Goal: Task Accomplishment & Management: Complete application form

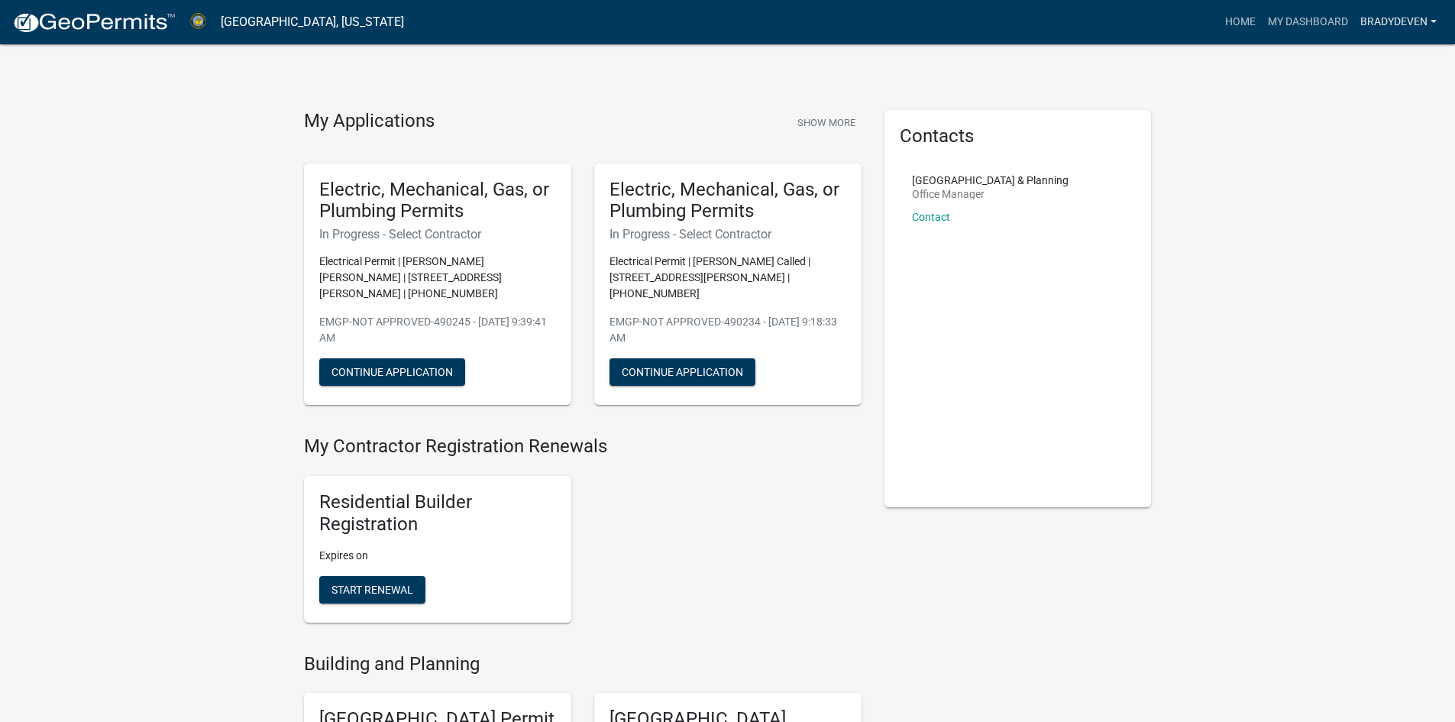
drag, startPoint x: 1433, startPoint y: 21, endPoint x: 1421, endPoint y: 33, distance: 16.7
click at [1433, 21] on link "Bradydeven" at bounding box center [1398, 22] width 89 height 29
click at [700, 360] on button "Continue Application" at bounding box center [682, 371] width 146 height 27
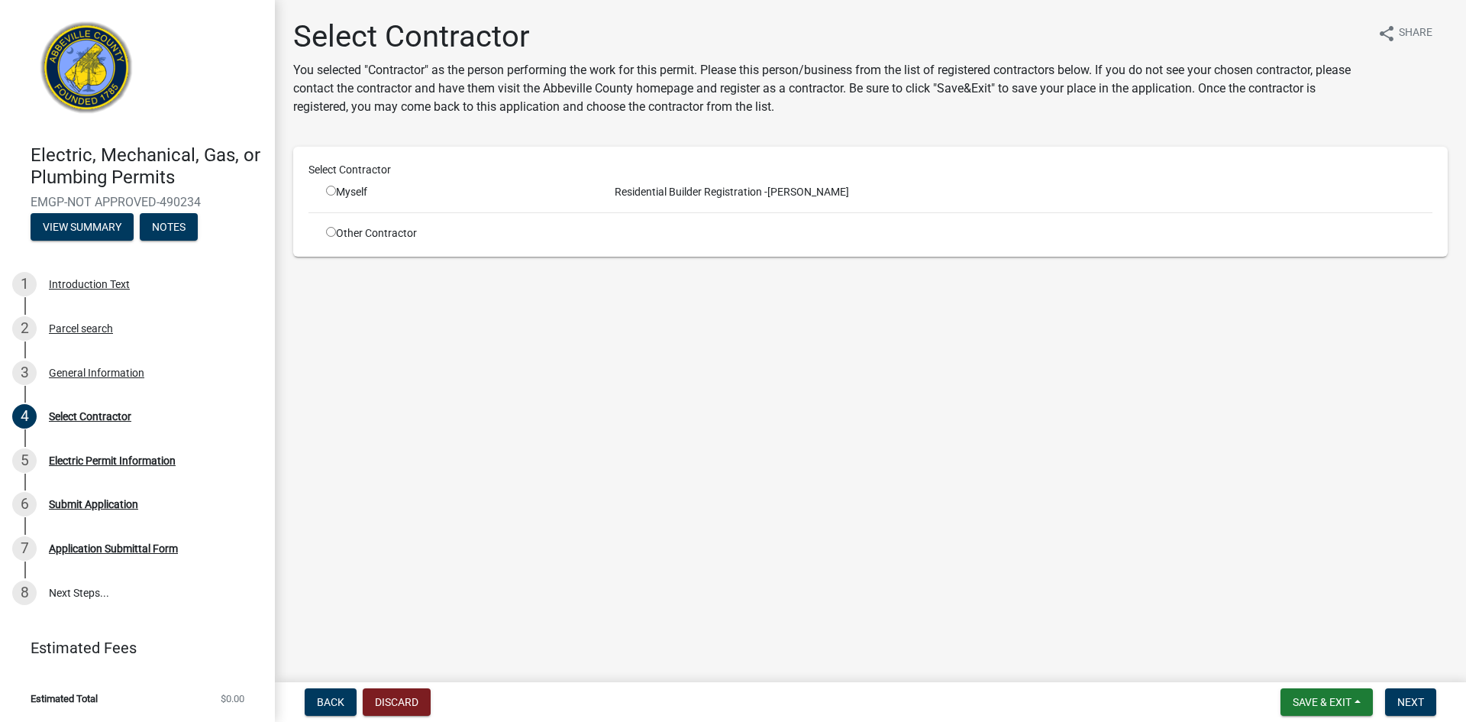
click at [329, 232] on input "radio" at bounding box center [331, 232] width 10 height 10
radio input "true"
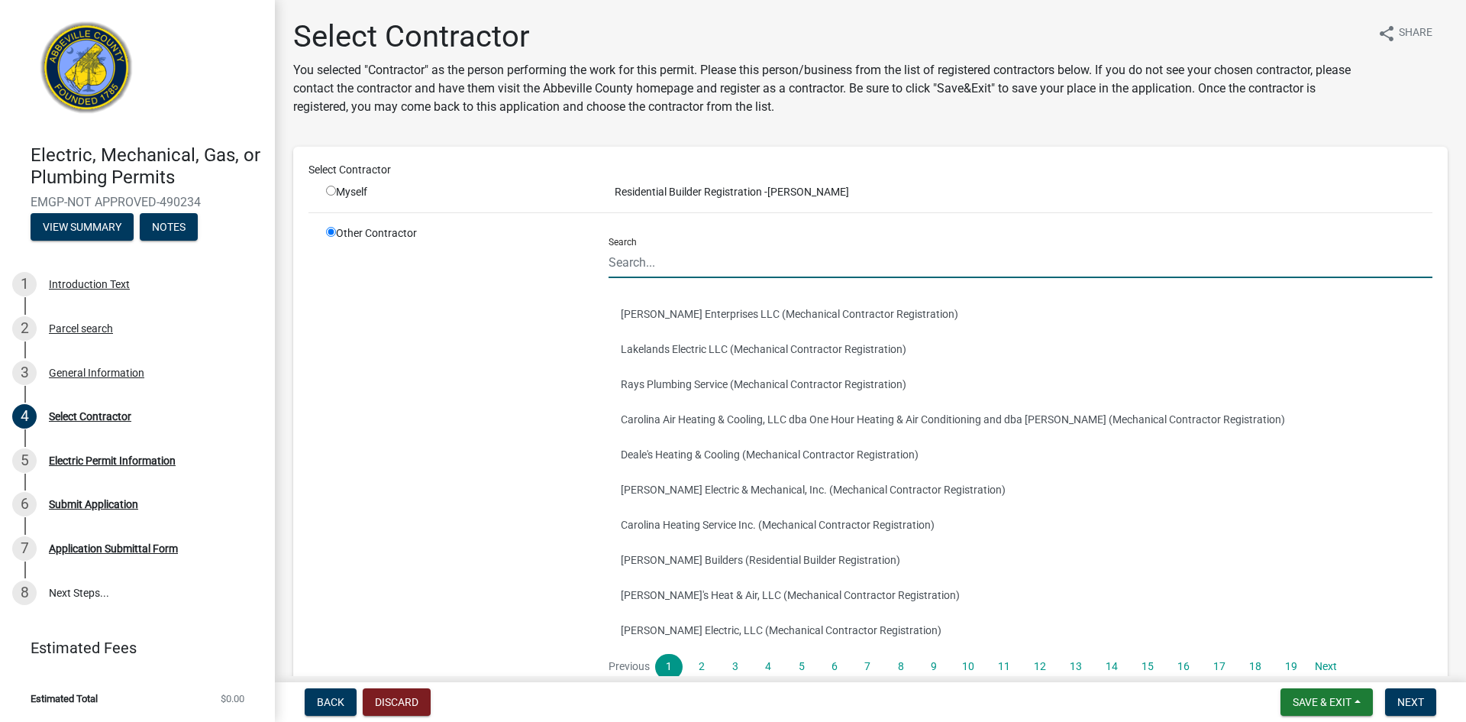
click at [704, 267] on input "Search" at bounding box center [1021, 262] width 824 height 31
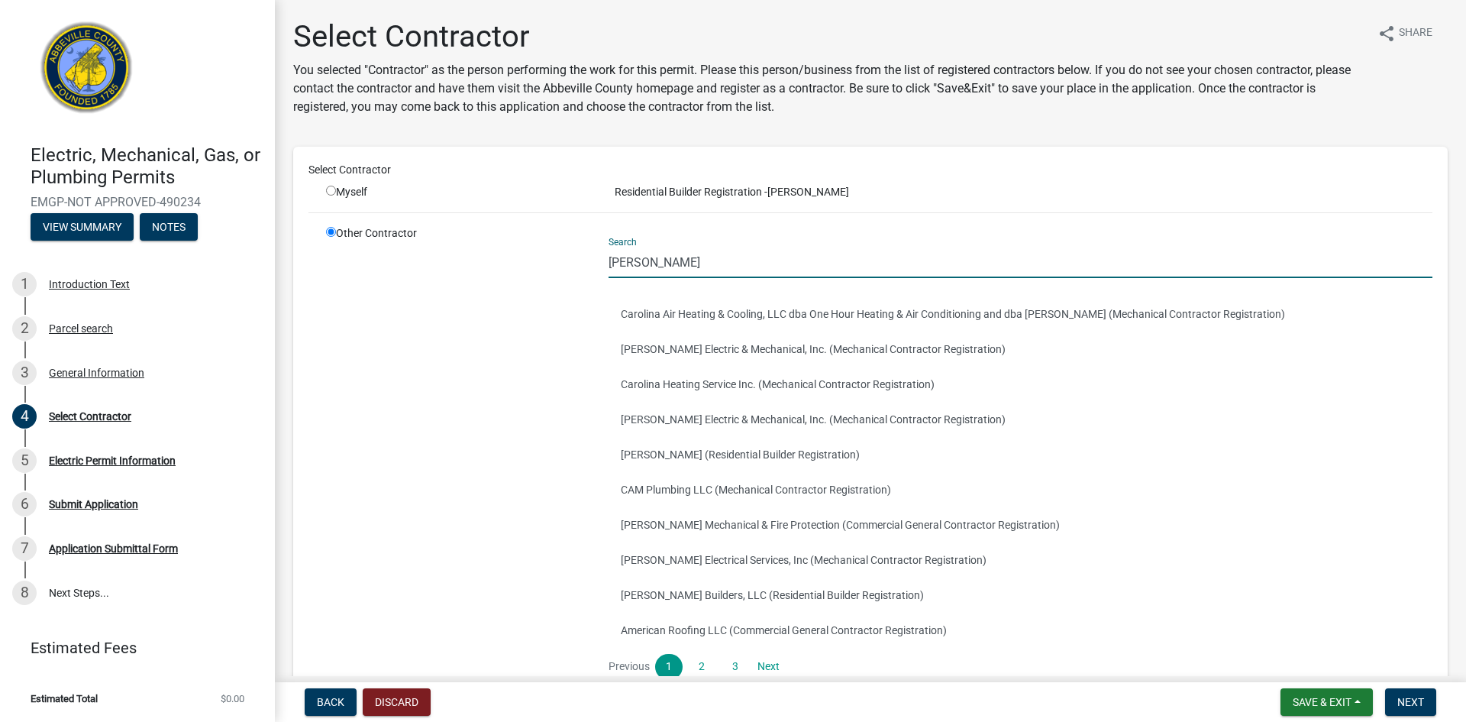
type input "calliham"
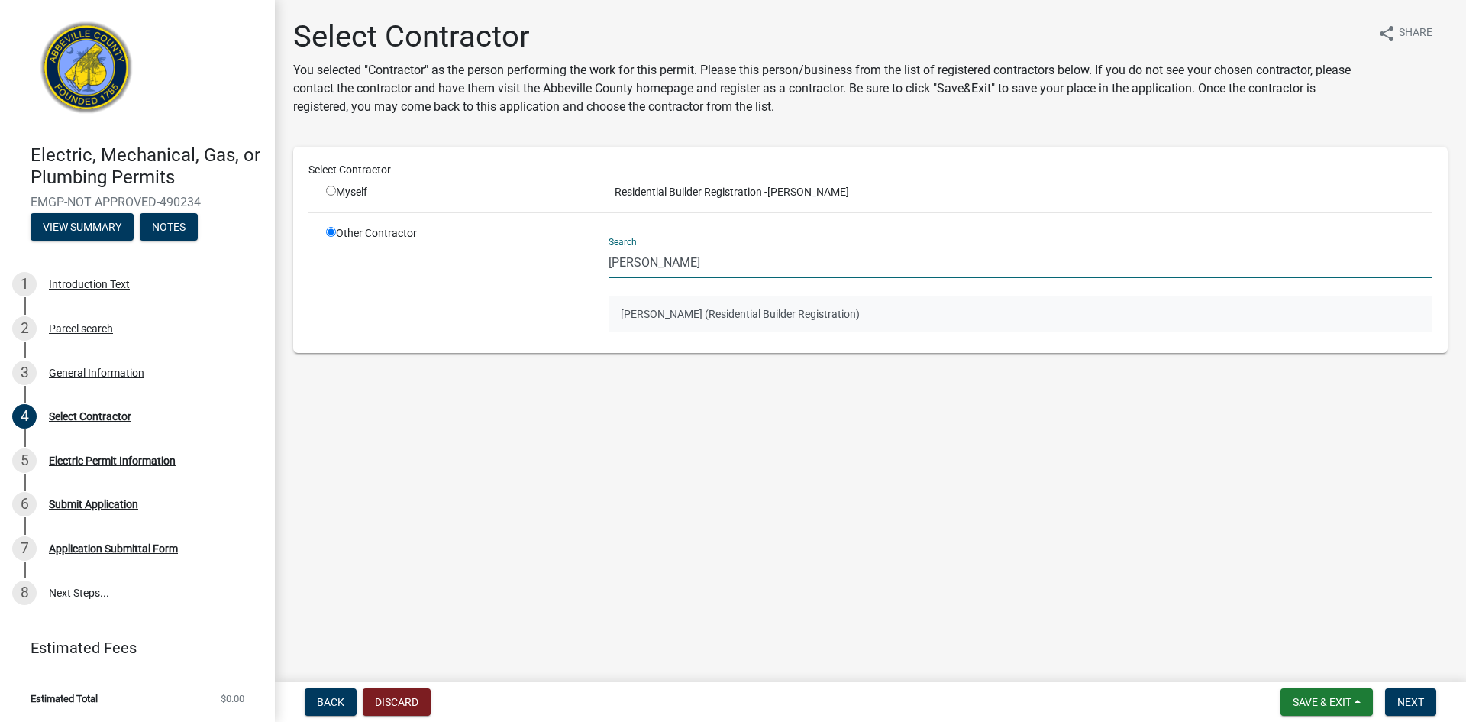
click at [676, 309] on button "Bryan Calliham (Residential Builder Registration)" at bounding box center [1021, 313] width 824 height 35
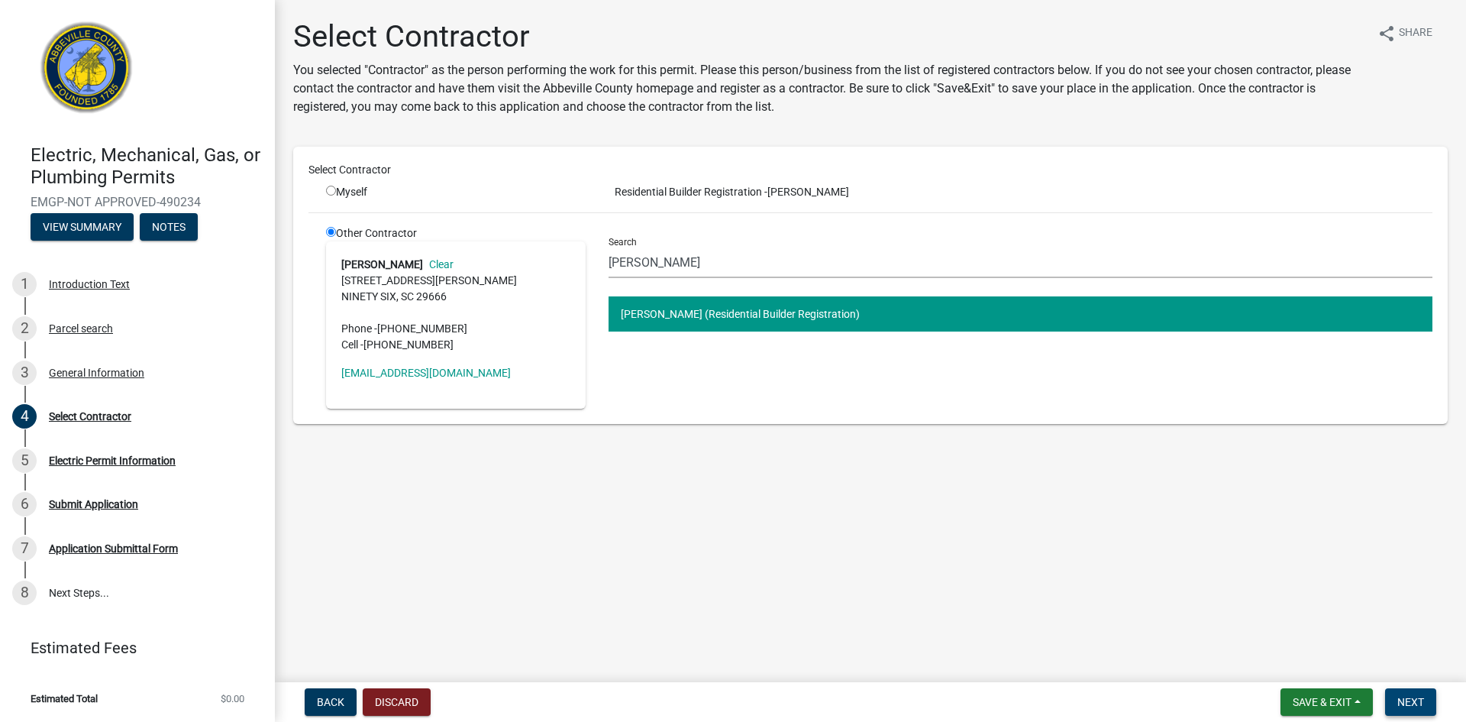
click at [1394, 695] on button "Next" at bounding box center [1410, 701] width 51 height 27
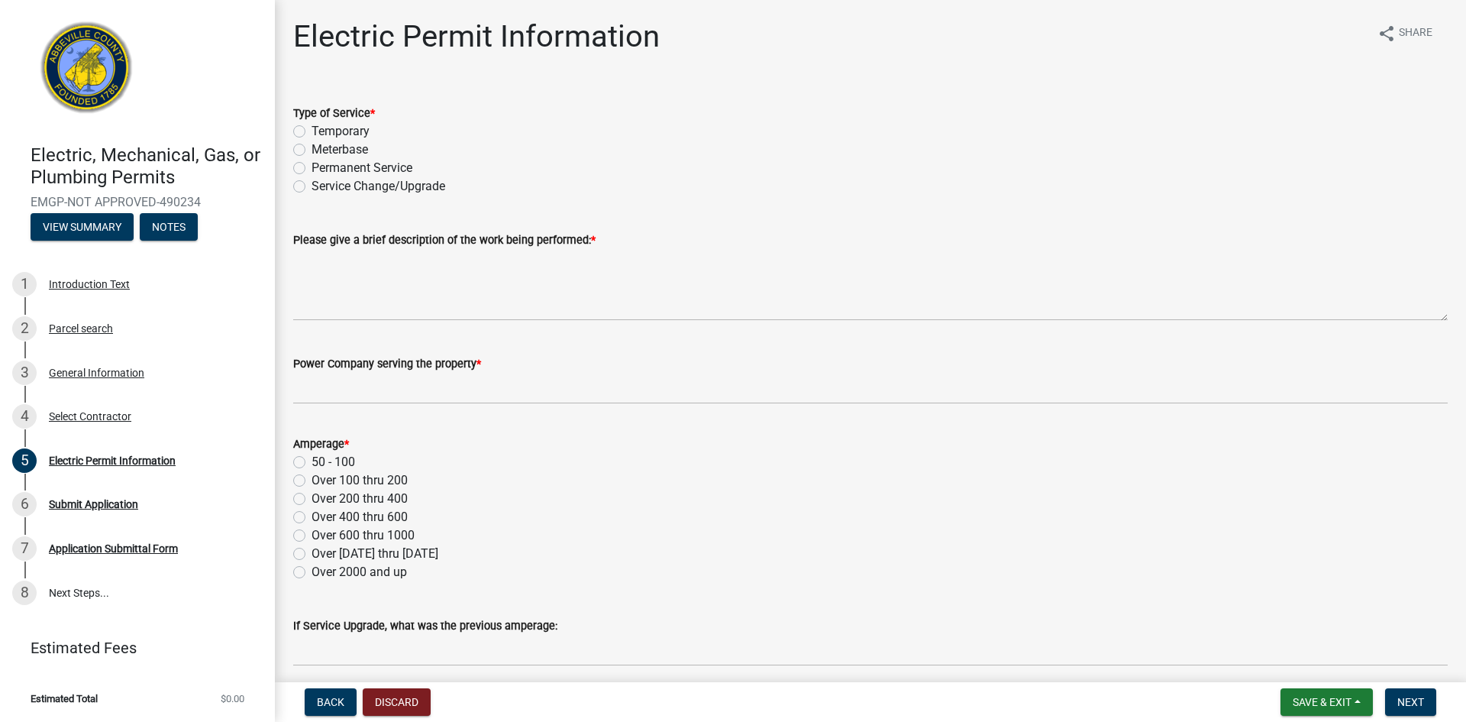
click at [312, 168] on label "Permanent Service" at bounding box center [362, 168] width 101 height 18
click at [312, 168] on input "Permanent Service" at bounding box center [317, 164] width 10 height 10
radio input "true"
click at [312, 186] on label "Service Change/Upgrade" at bounding box center [379, 186] width 134 height 18
click at [312, 186] on input "Service Change/Upgrade" at bounding box center [317, 182] width 10 height 10
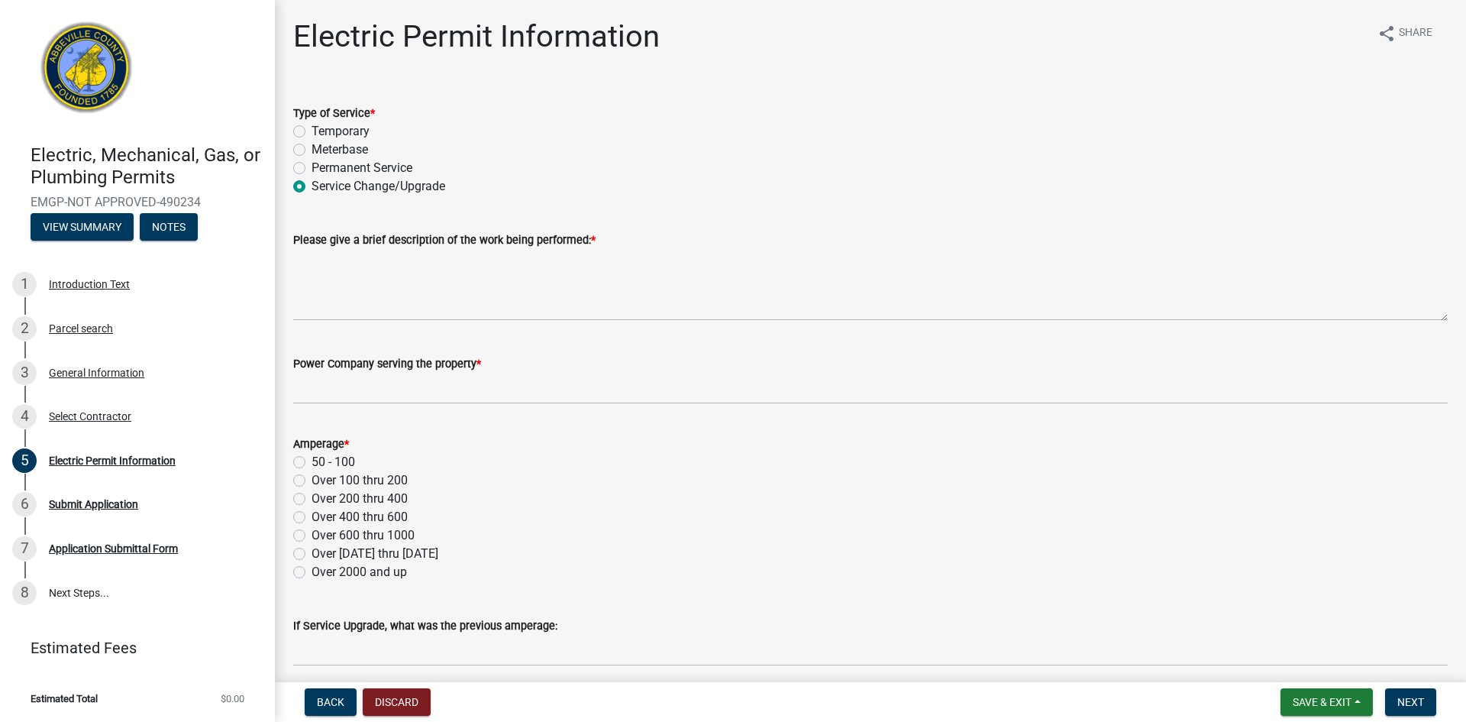
radio input "true"
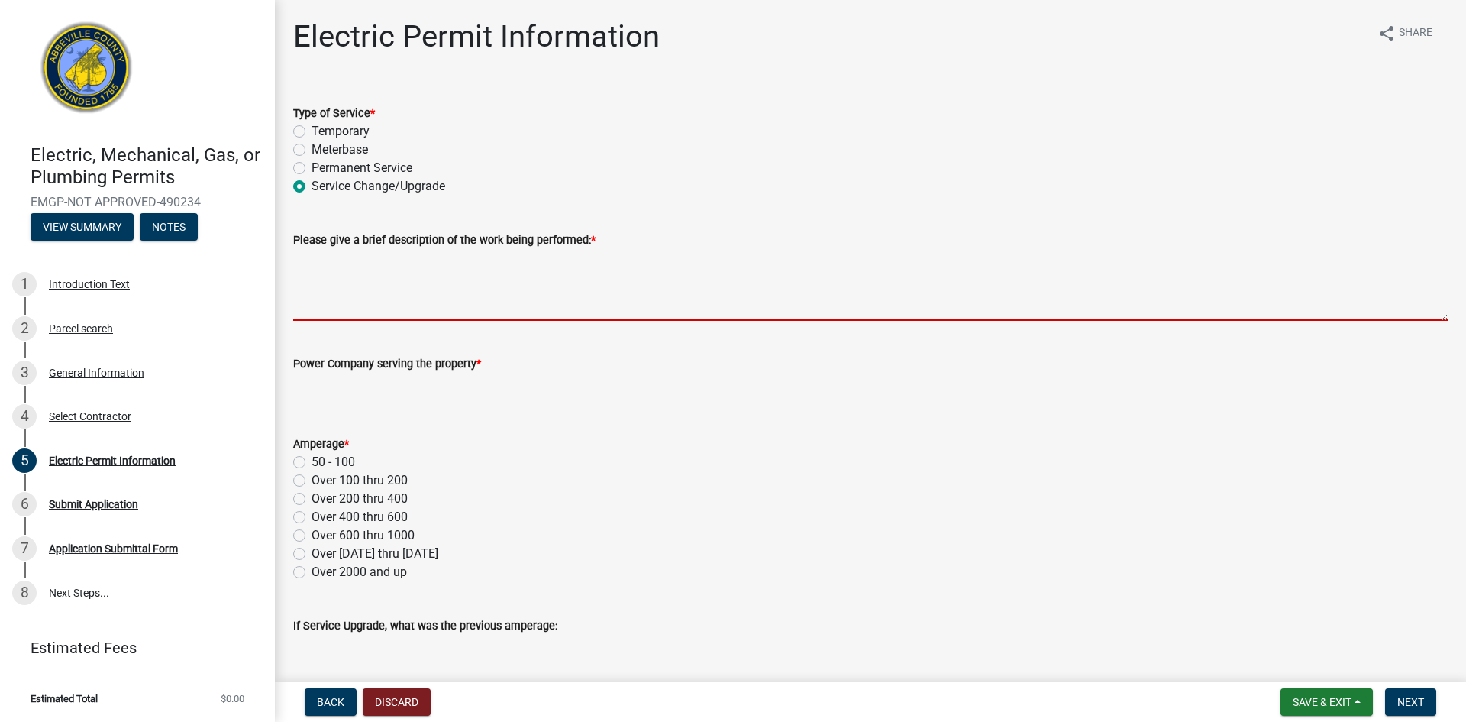
click at [463, 291] on textarea "Please give a brief description of the work being performed: *" at bounding box center [870, 285] width 1155 height 72
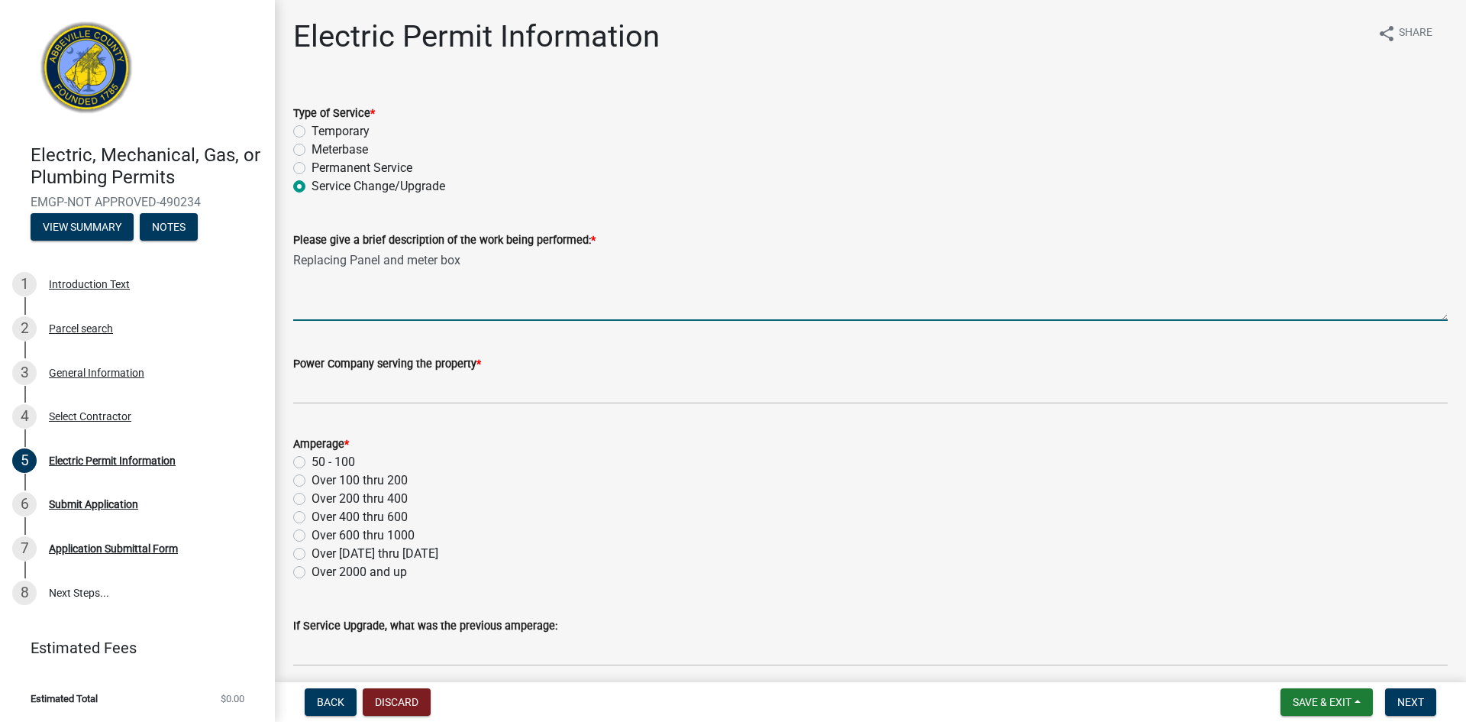
type textarea "Replacing Panel and meter box"
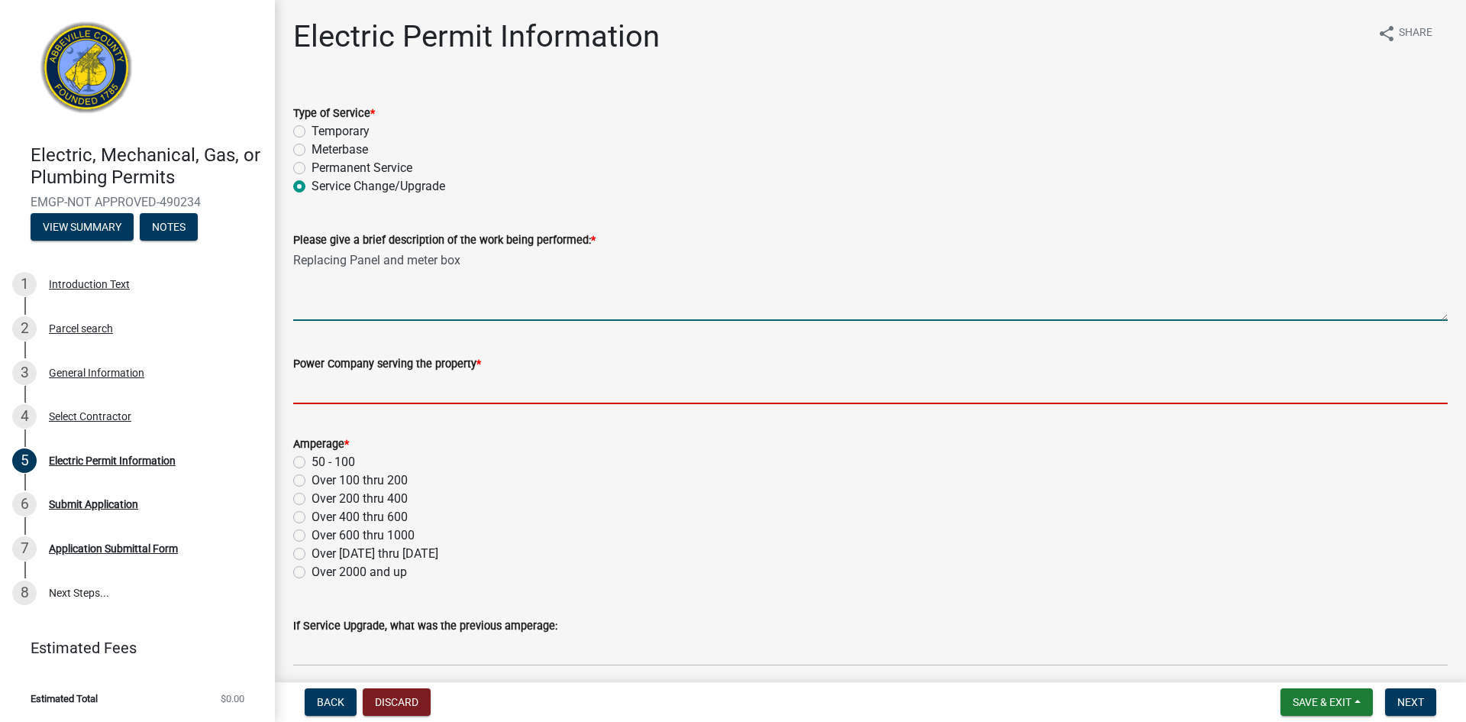
click at [453, 386] on input "Power Company serving the property *" at bounding box center [870, 388] width 1155 height 31
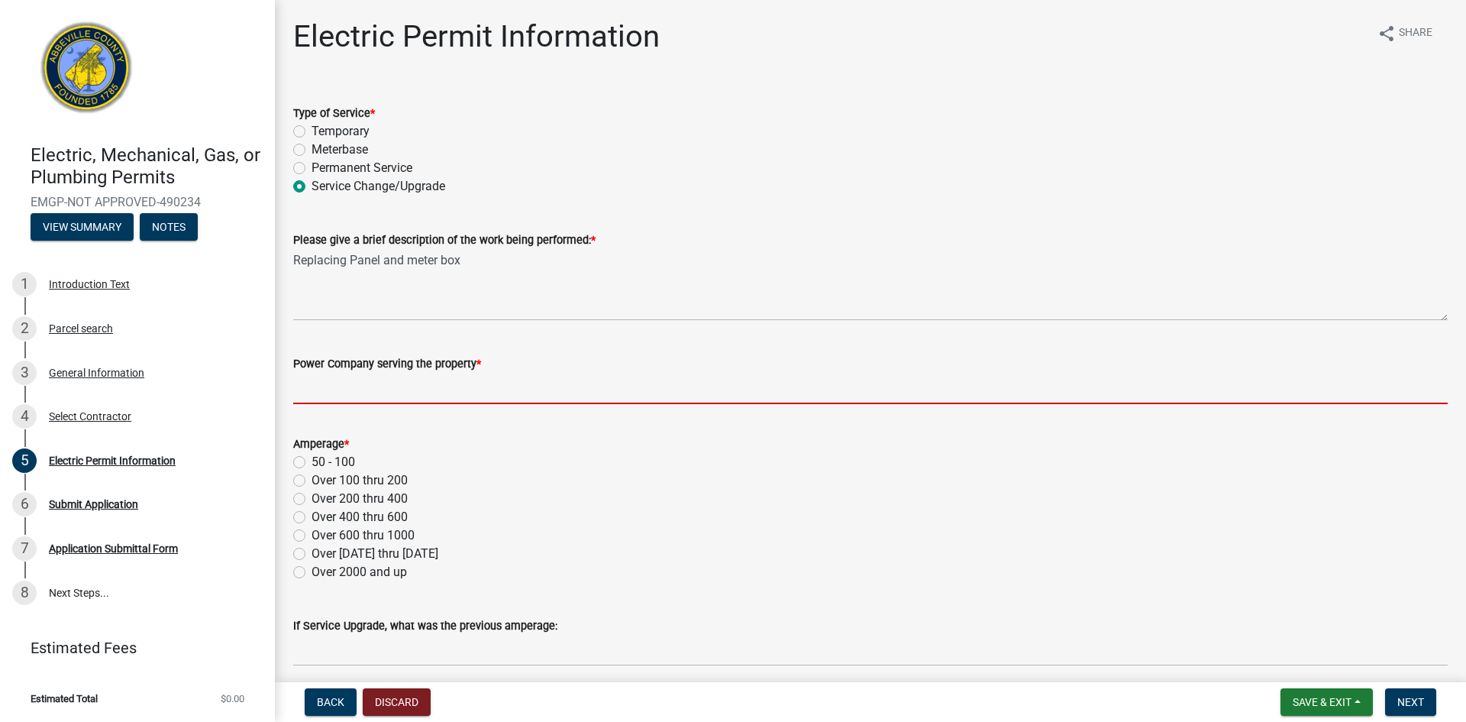
scroll to position [76, 0]
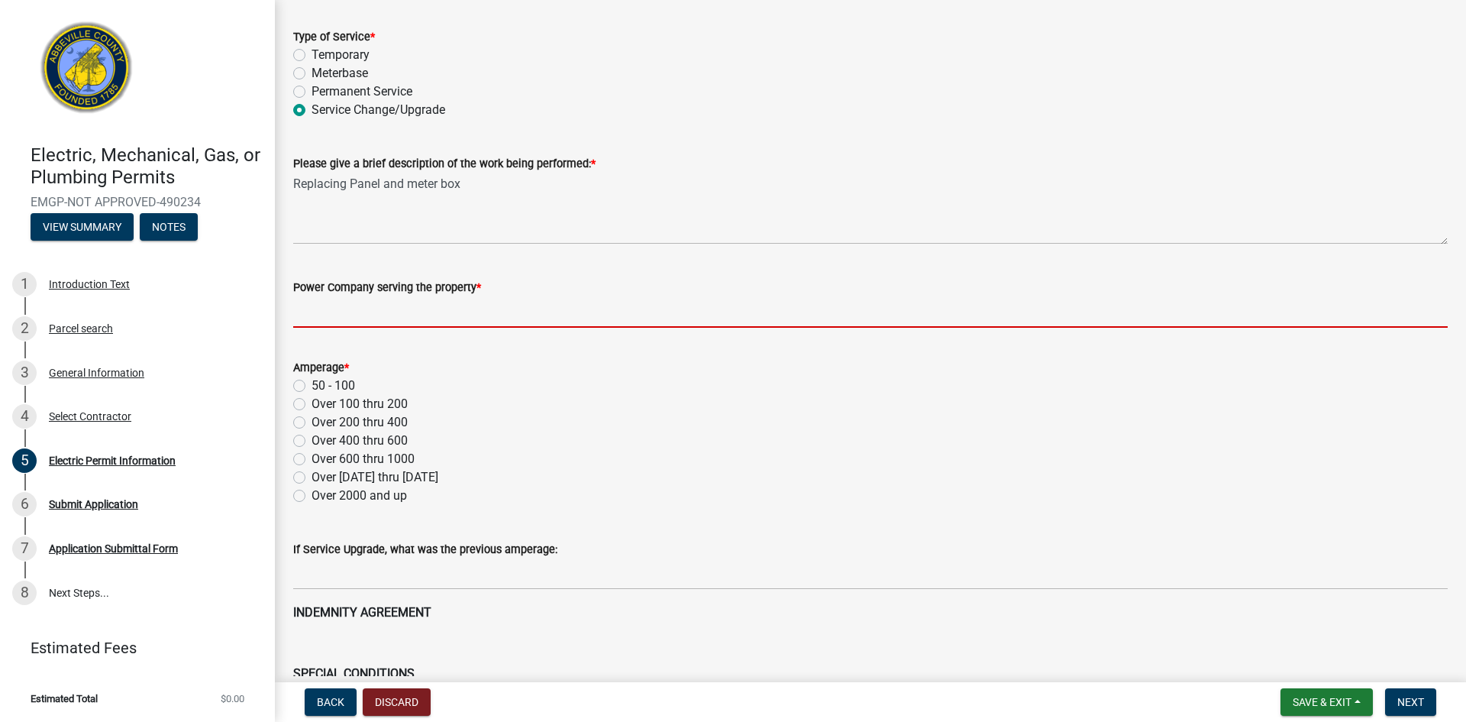
click at [302, 405] on div "Amperage * 50 - 100 Over 100 thru 200 Over 200 thru 400 Over 400 thru 600 Over …" at bounding box center [870, 431] width 1155 height 147
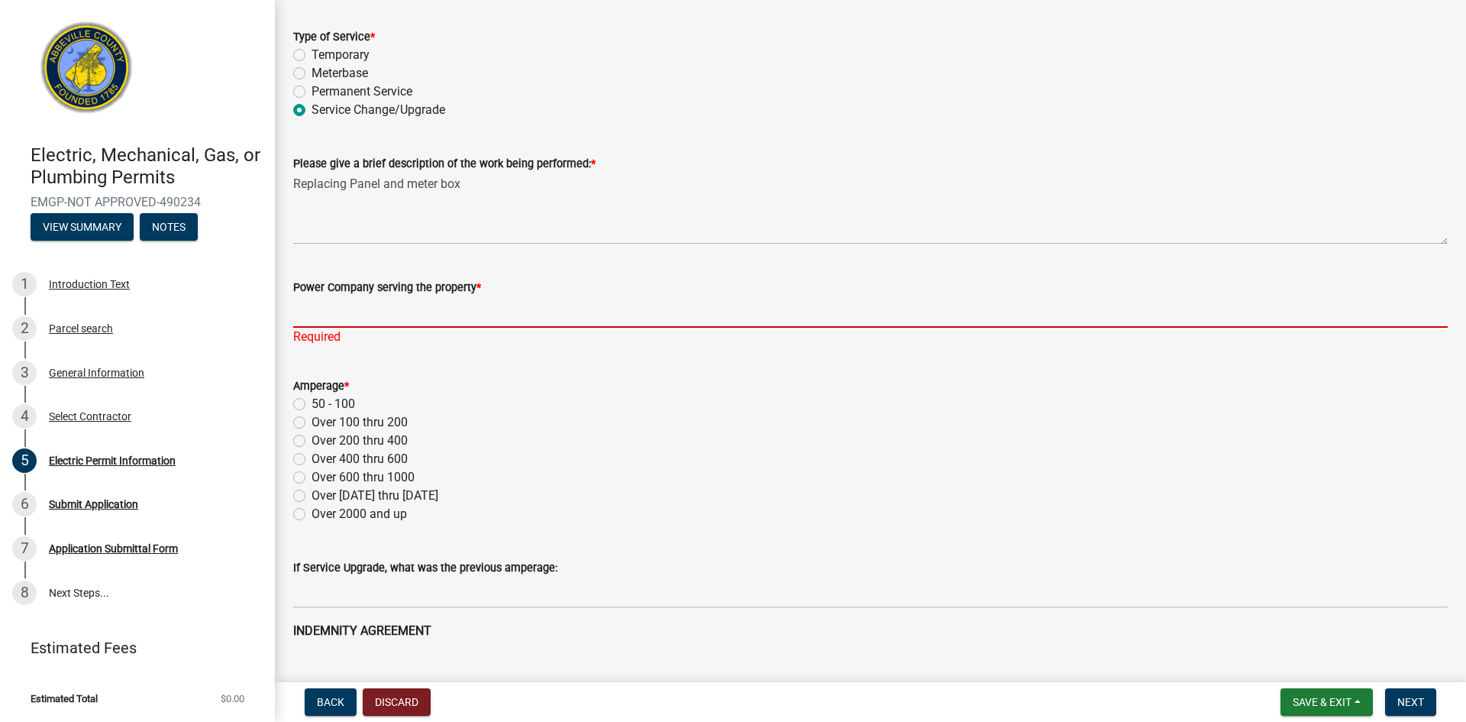
click at [385, 315] on input "Power Company serving the property *" at bounding box center [870, 311] width 1155 height 31
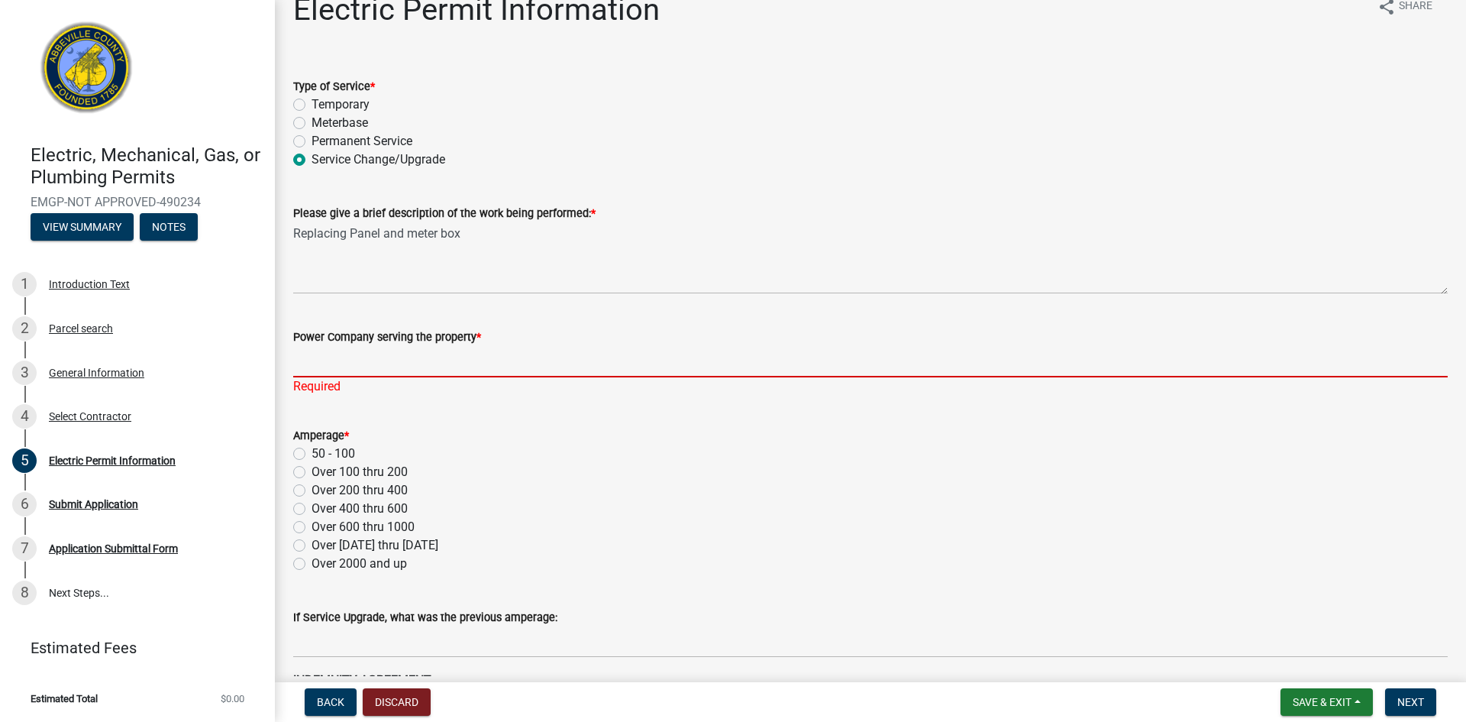
scroll to position [0, 0]
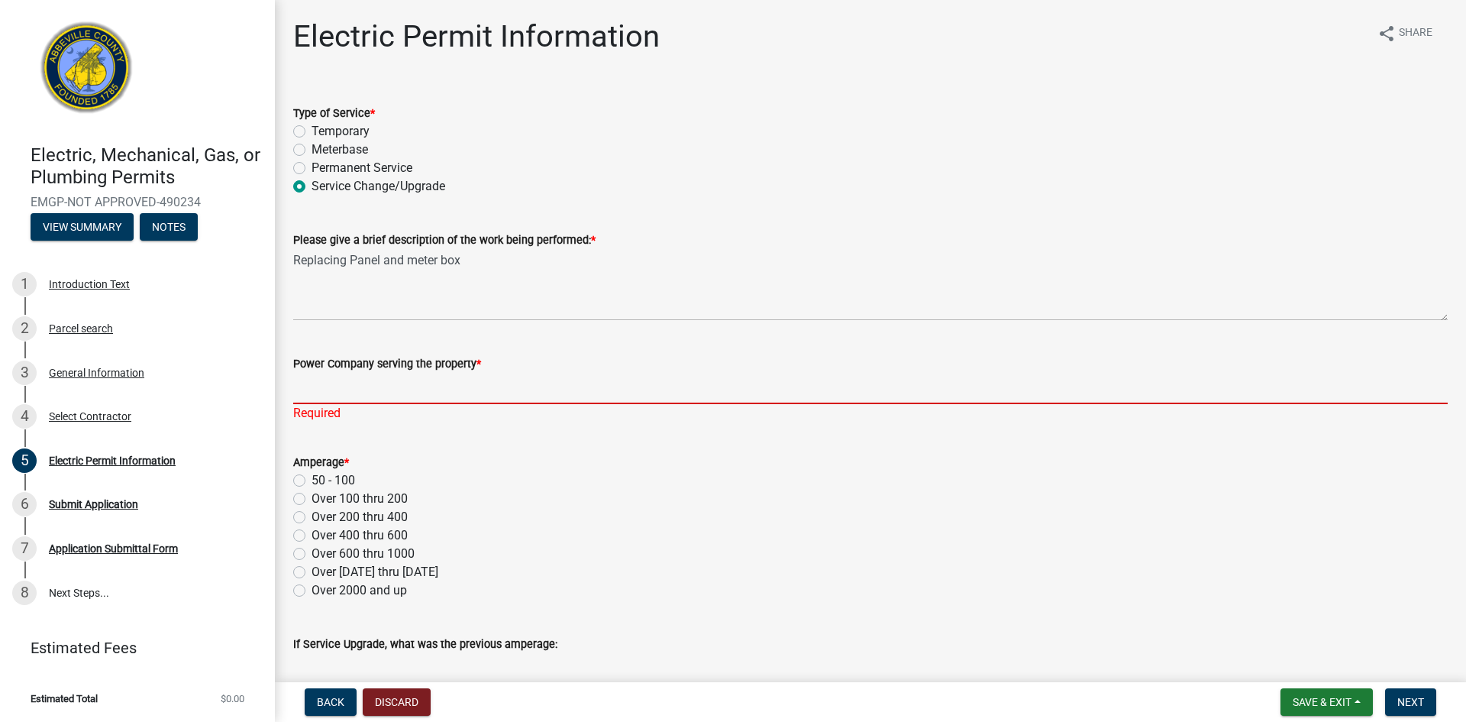
click at [518, 383] on input "Power Company serving the property *" at bounding box center [870, 388] width 1155 height 31
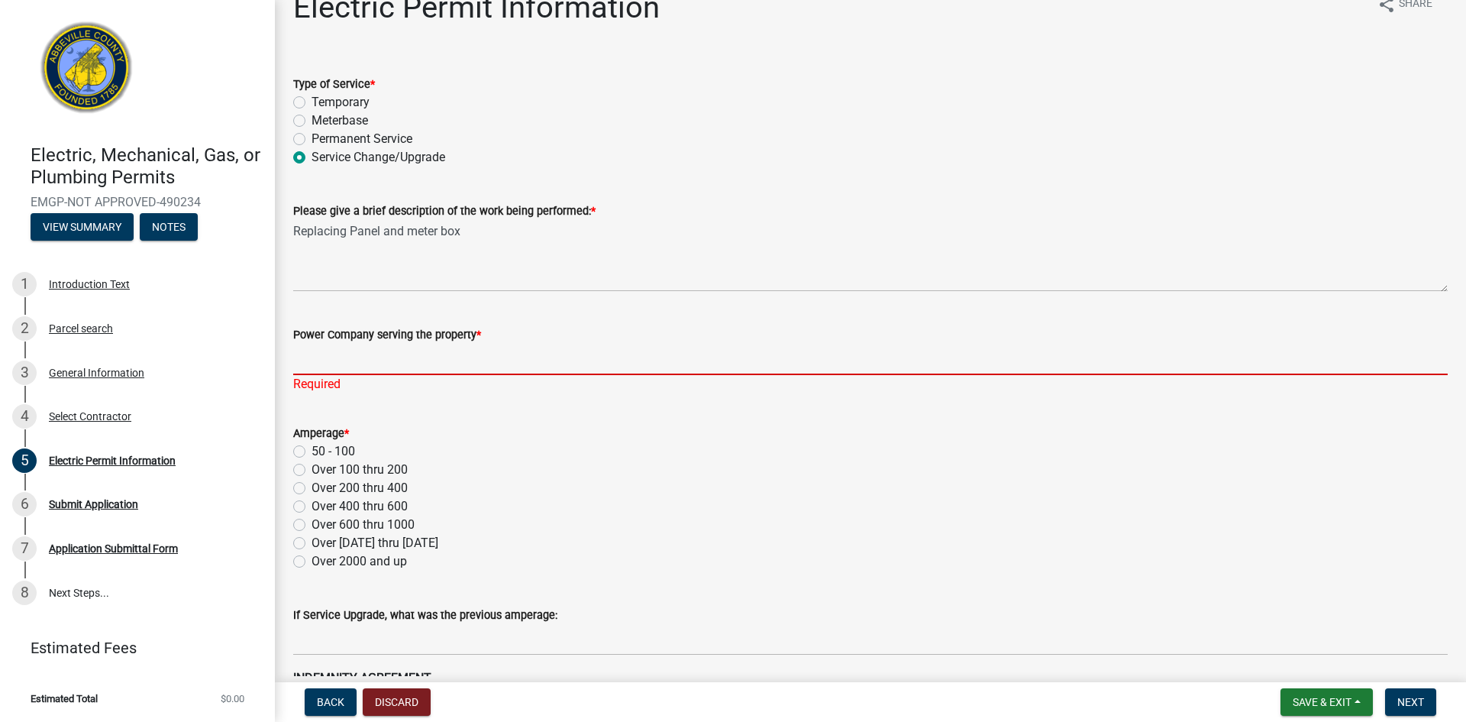
scroll to position [2, 0]
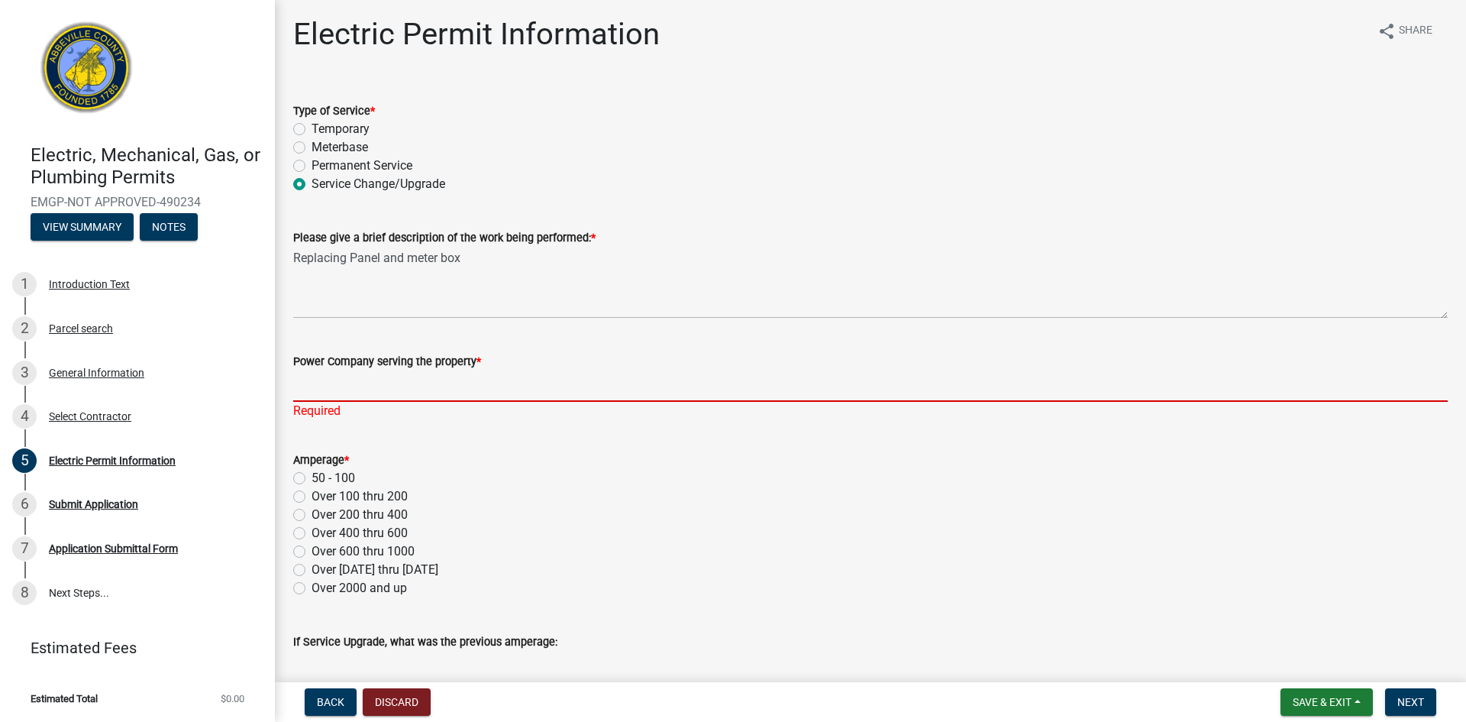
click at [341, 386] on input "Power Company serving the property *" at bounding box center [870, 385] width 1155 height 31
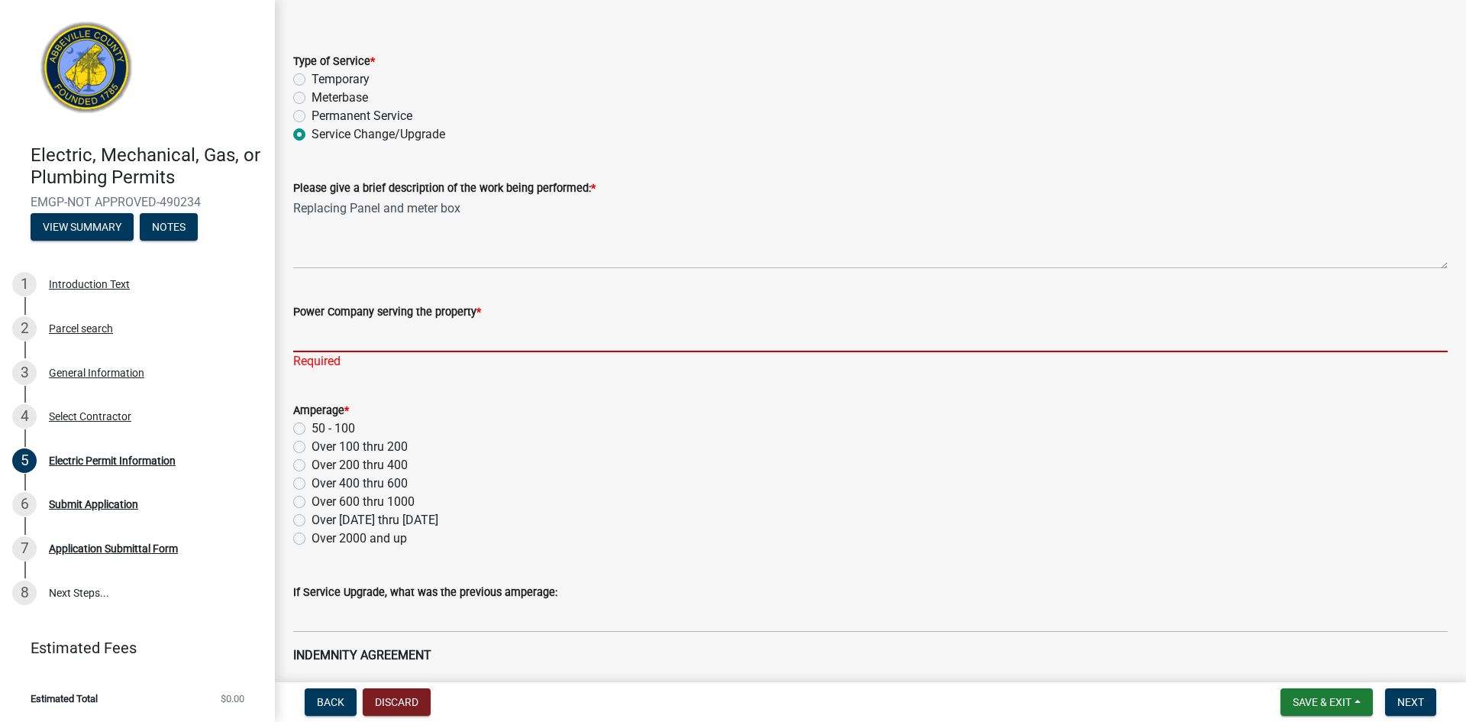
scroll to position [79, 0]
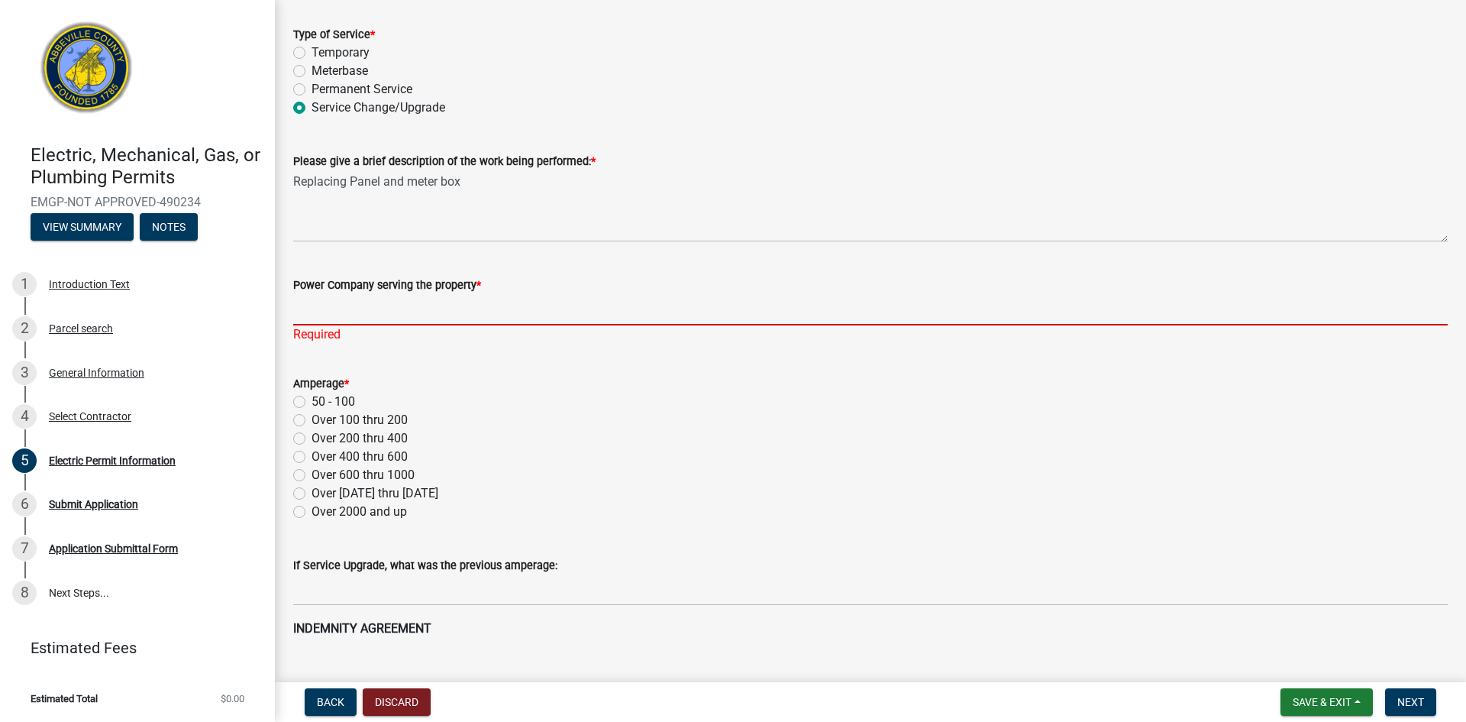
click at [387, 304] on input "Power Company serving the property *" at bounding box center [870, 309] width 1155 height 31
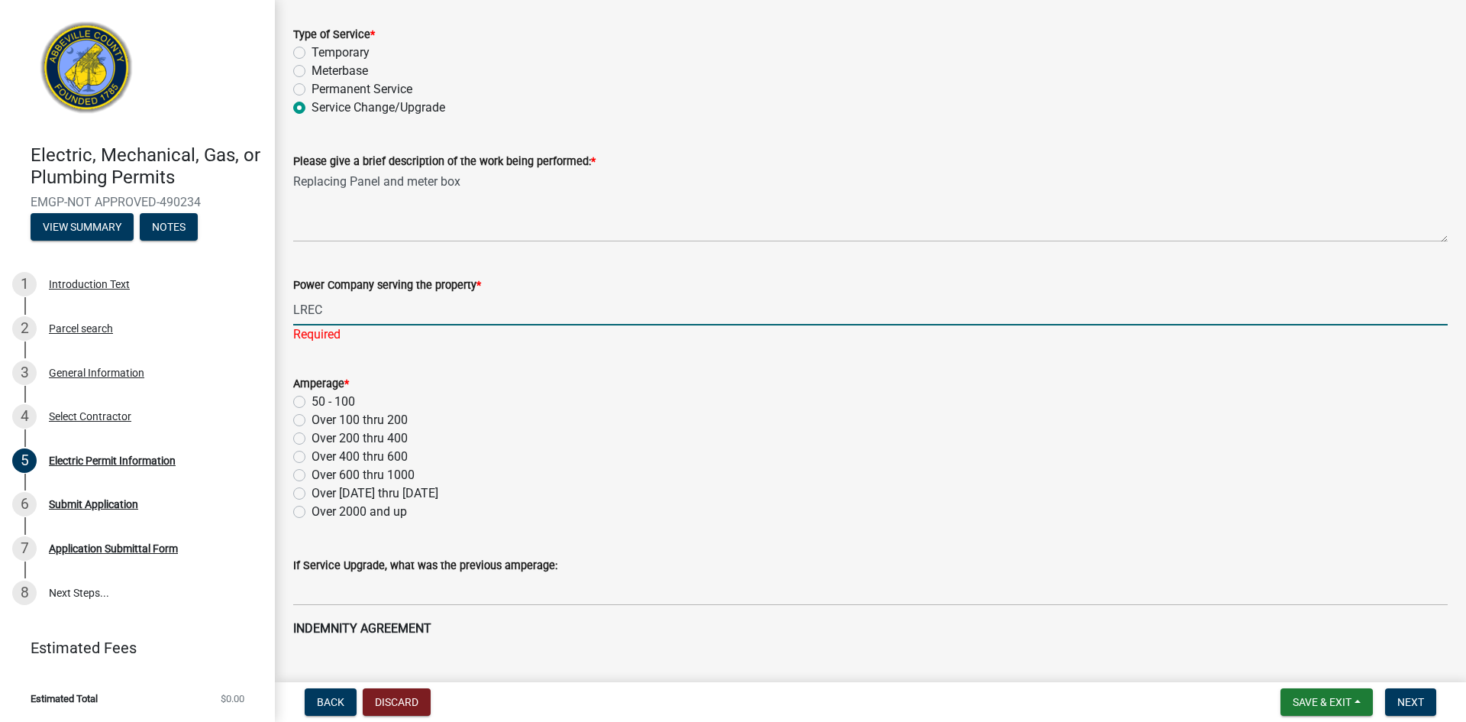
type input "LREC"
click at [570, 444] on div "Amperage * 50 - 100 Over 100 thru 200 Over 200 thru 400 Over 400 thru 600 Over …" at bounding box center [870, 447] width 1155 height 147
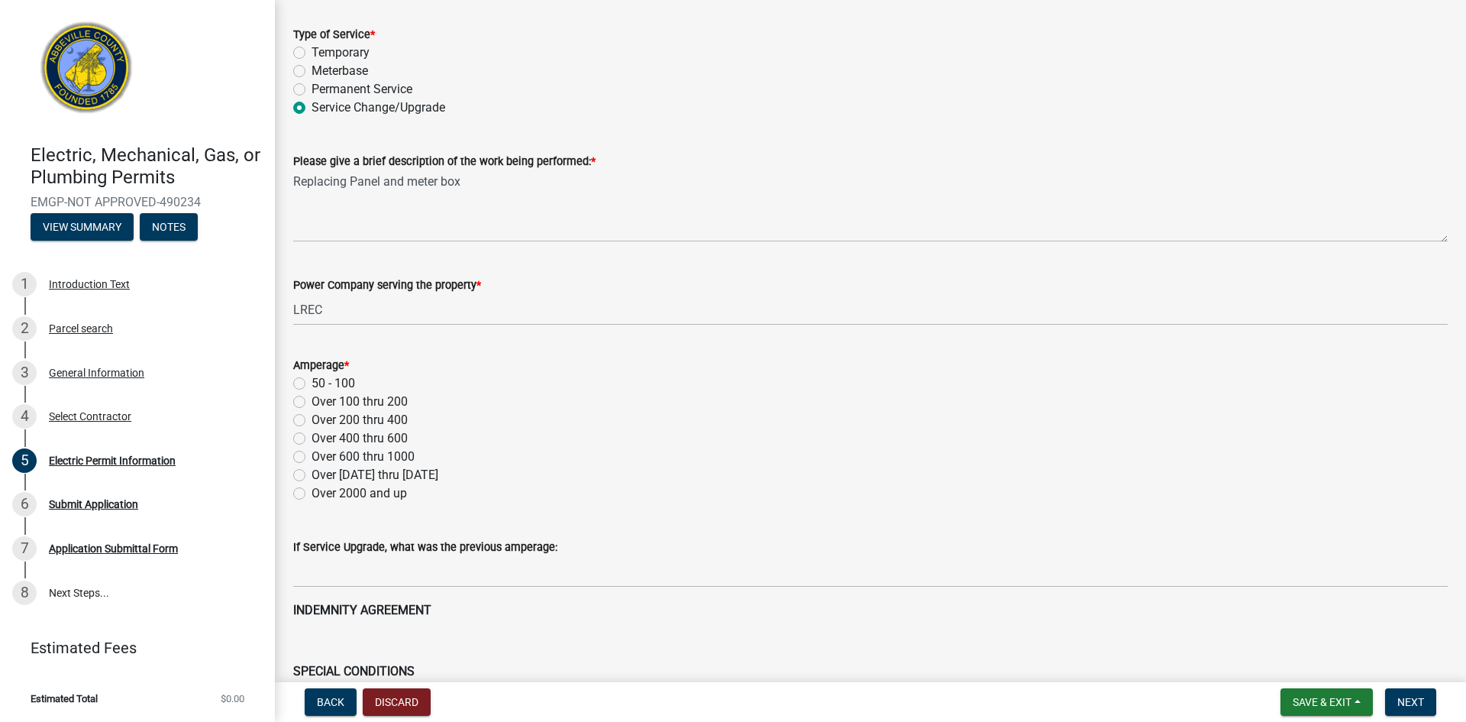
click at [312, 404] on label "Over 100 thru 200" at bounding box center [360, 402] width 96 height 18
click at [312, 402] on input "Over 100 thru 200" at bounding box center [317, 398] width 10 height 10
radio input "true"
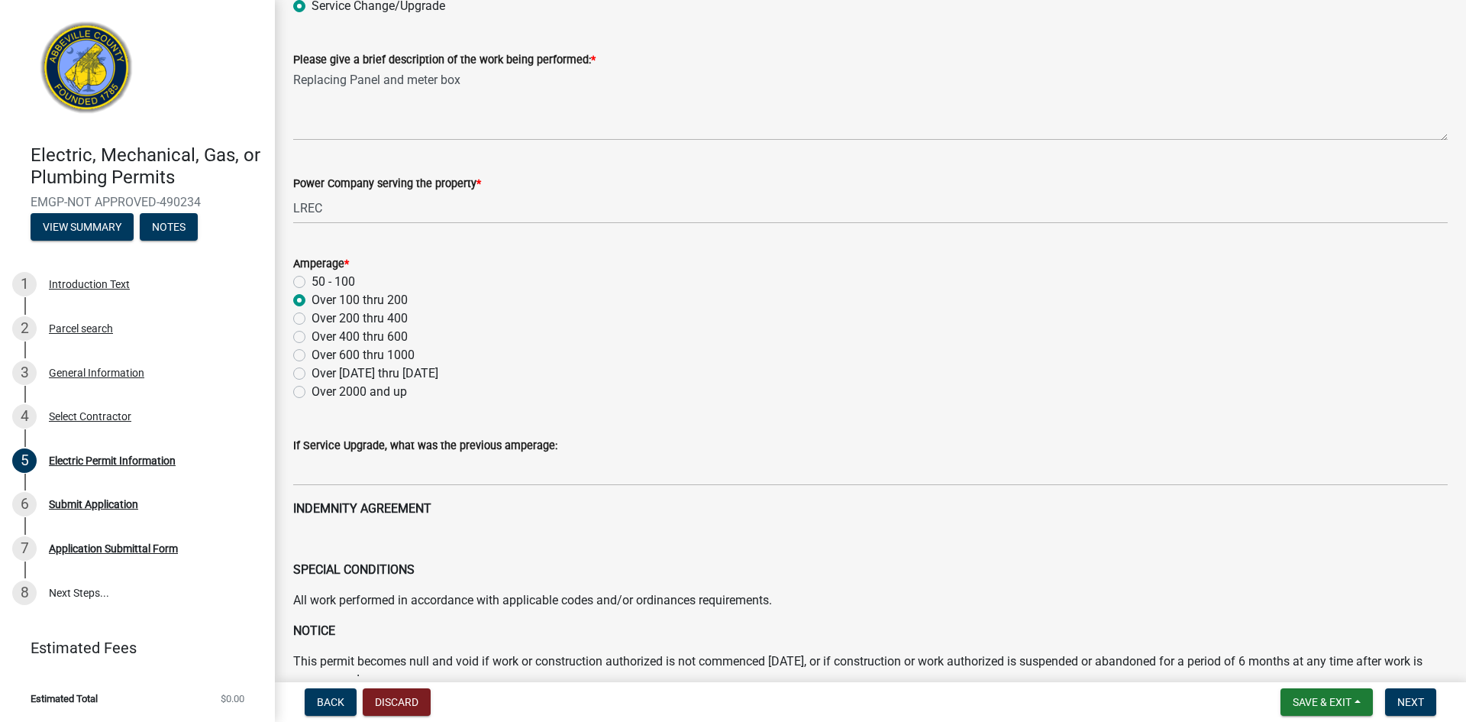
scroll to position [231, 0]
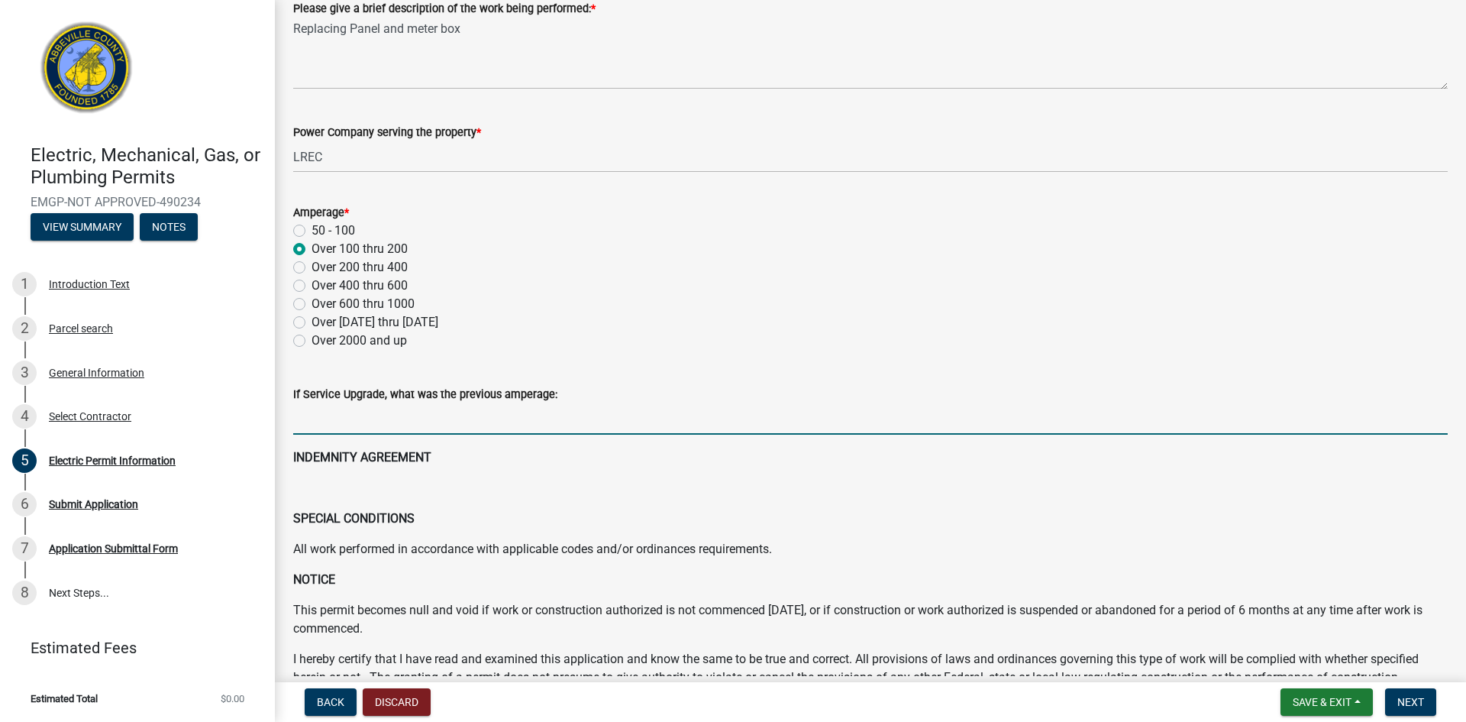
click at [524, 410] on input "text" at bounding box center [870, 418] width 1155 height 31
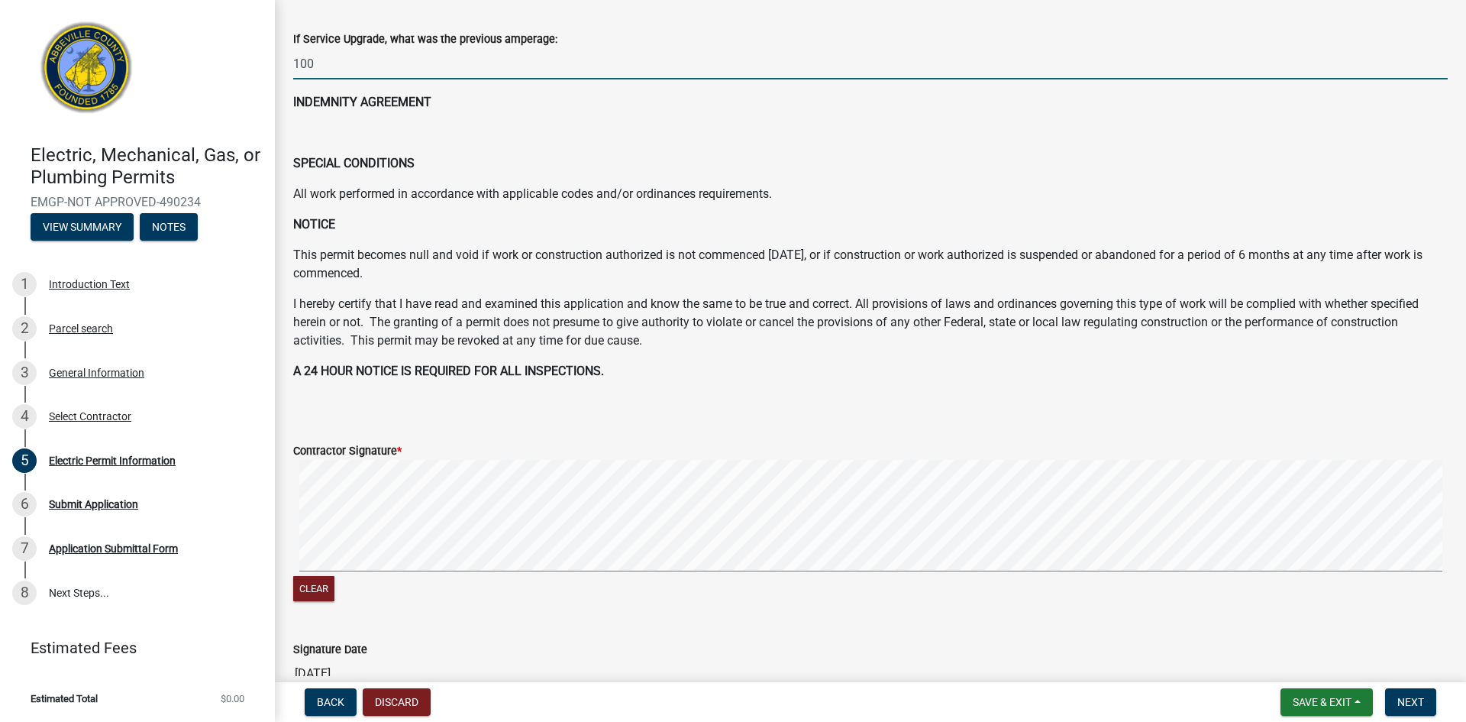
scroll to position [613, 0]
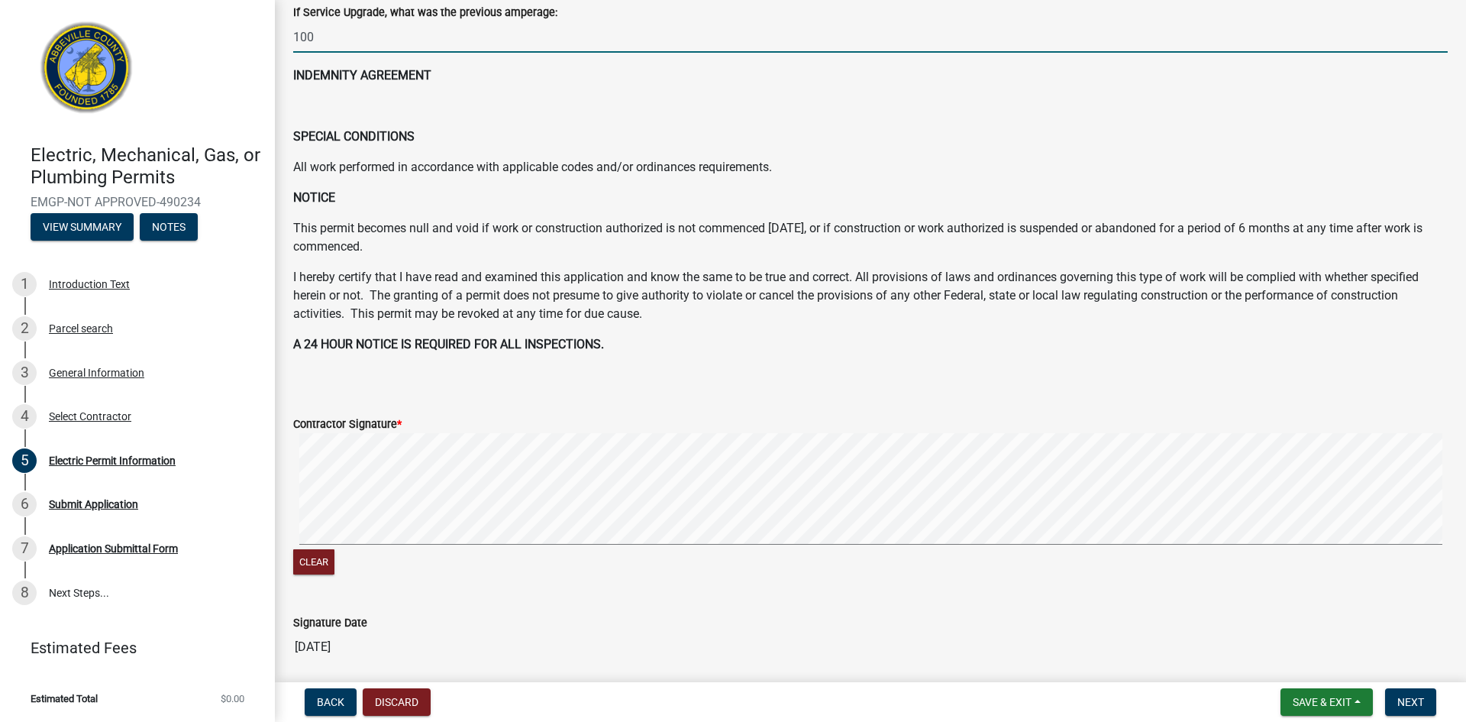
click at [619, 571] on div "Clear" at bounding box center [870, 505] width 1155 height 145
click at [755, 553] on div "Clear" at bounding box center [870, 505] width 1155 height 145
type input "100"
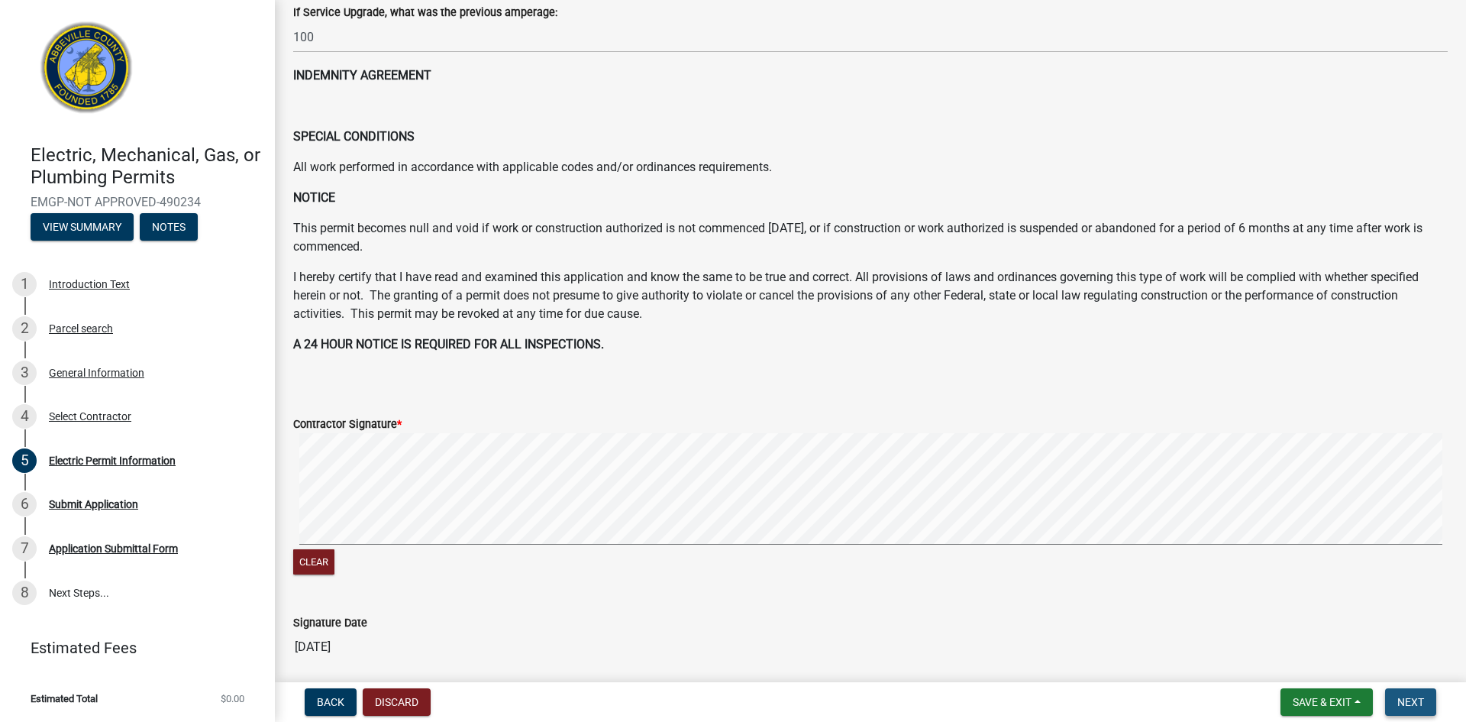
click at [1416, 707] on button "Next" at bounding box center [1410, 701] width 51 height 27
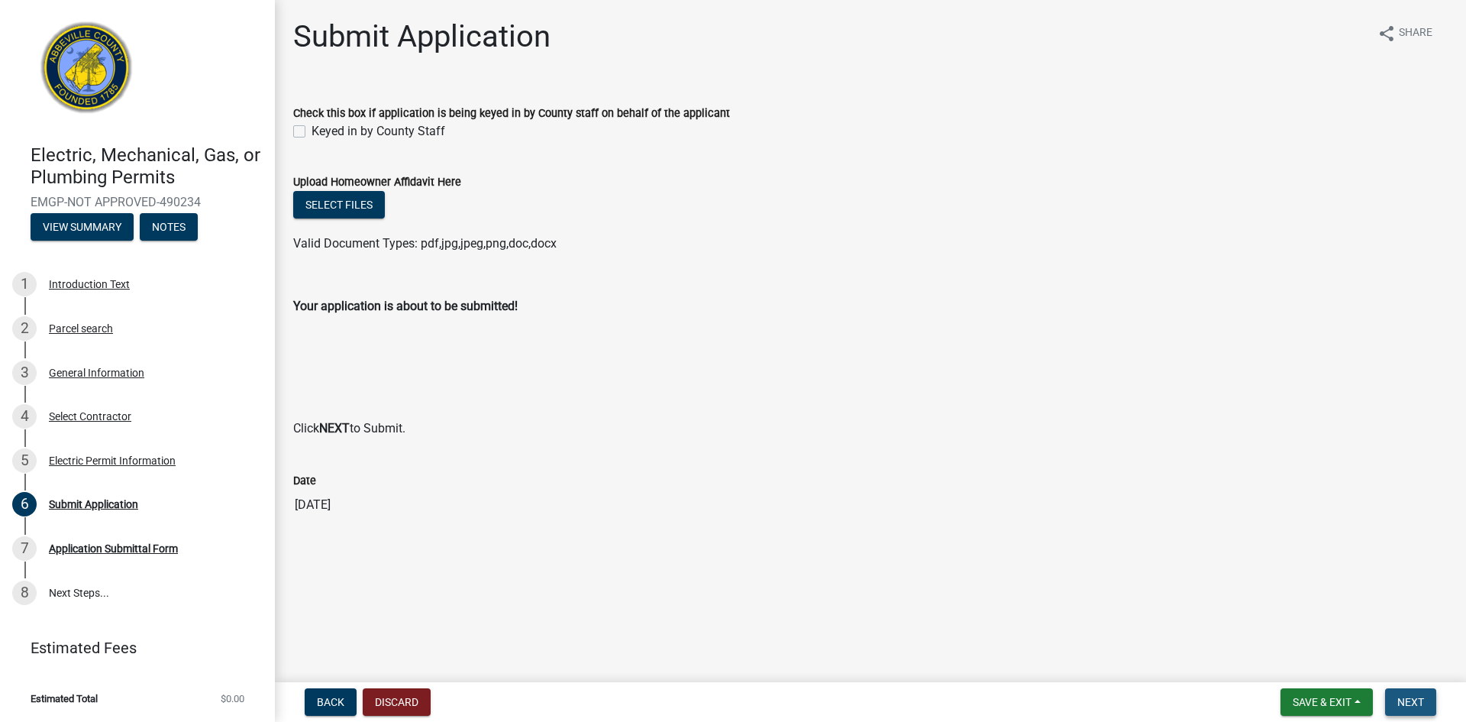
click at [1403, 704] on span "Next" at bounding box center [1411, 702] width 27 height 12
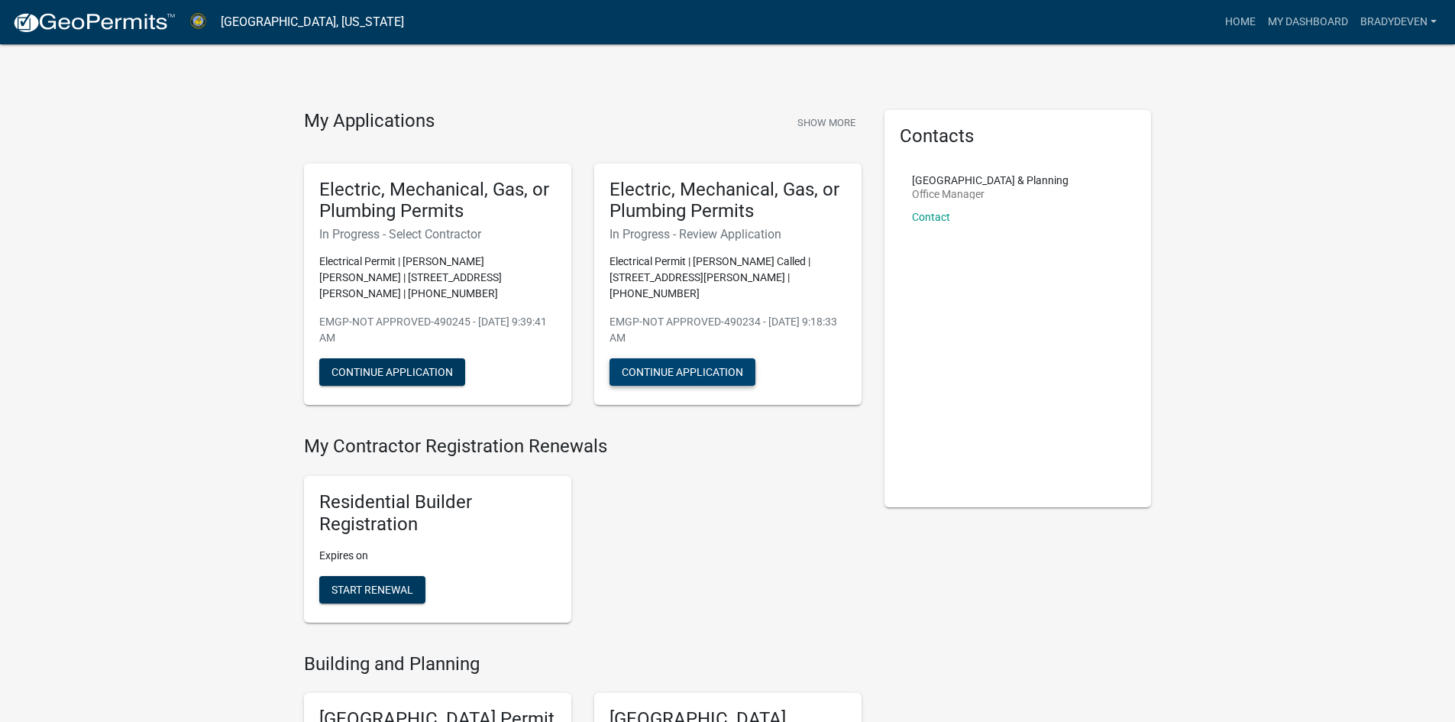
click at [715, 358] on button "Continue Application" at bounding box center [682, 371] width 146 height 27
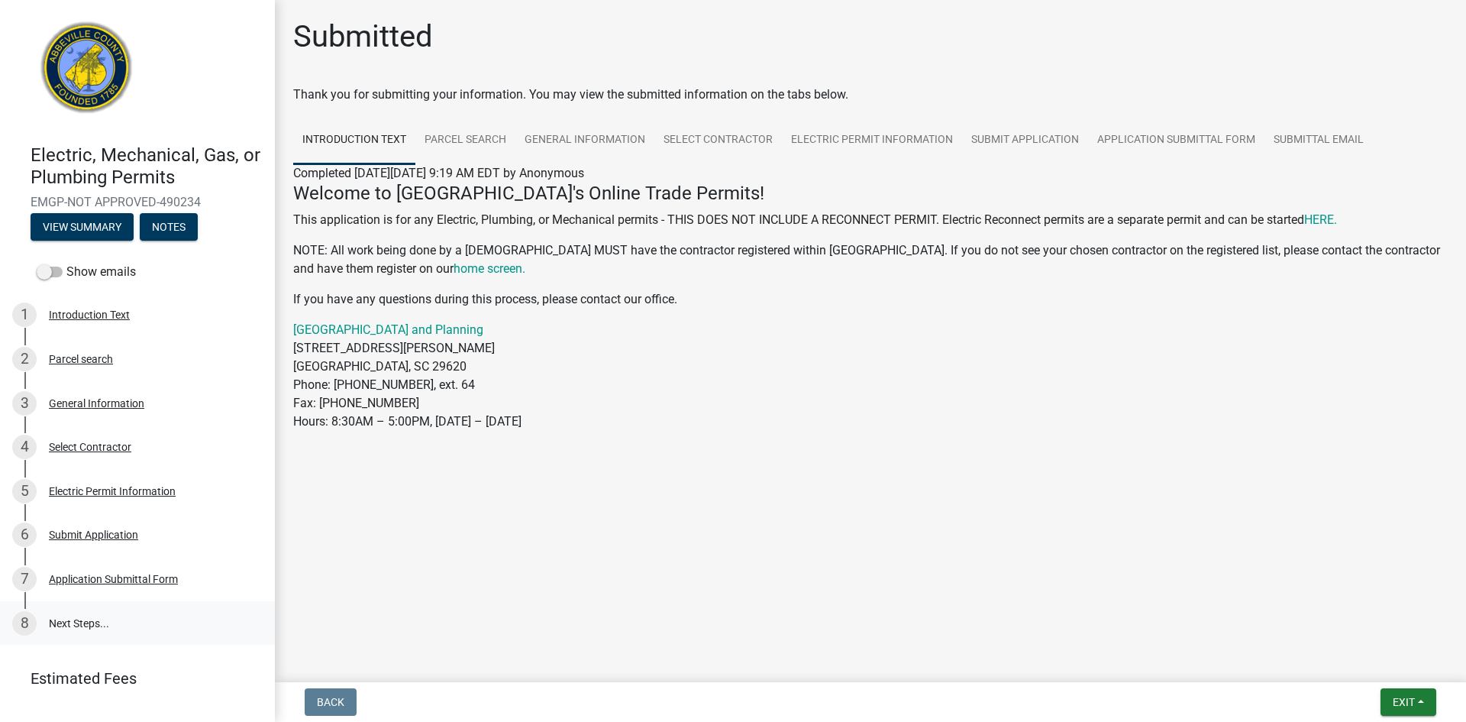
click at [95, 620] on link "8 Next Steps..." at bounding box center [137, 623] width 275 height 44
click at [109, 579] on div "Application Submittal Form" at bounding box center [113, 579] width 129 height 11
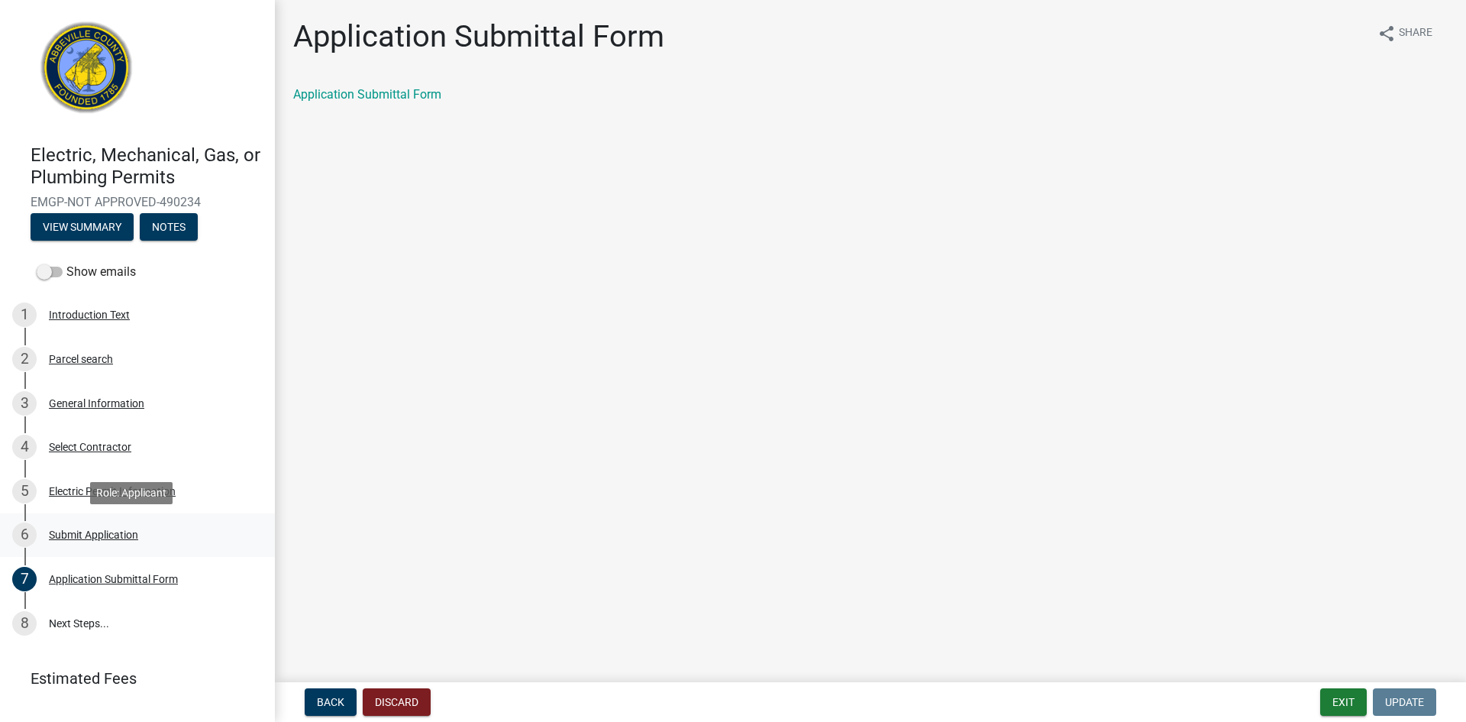
click at [99, 538] on div "Submit Application" at bounding box center [93, 534] width 89 height 11
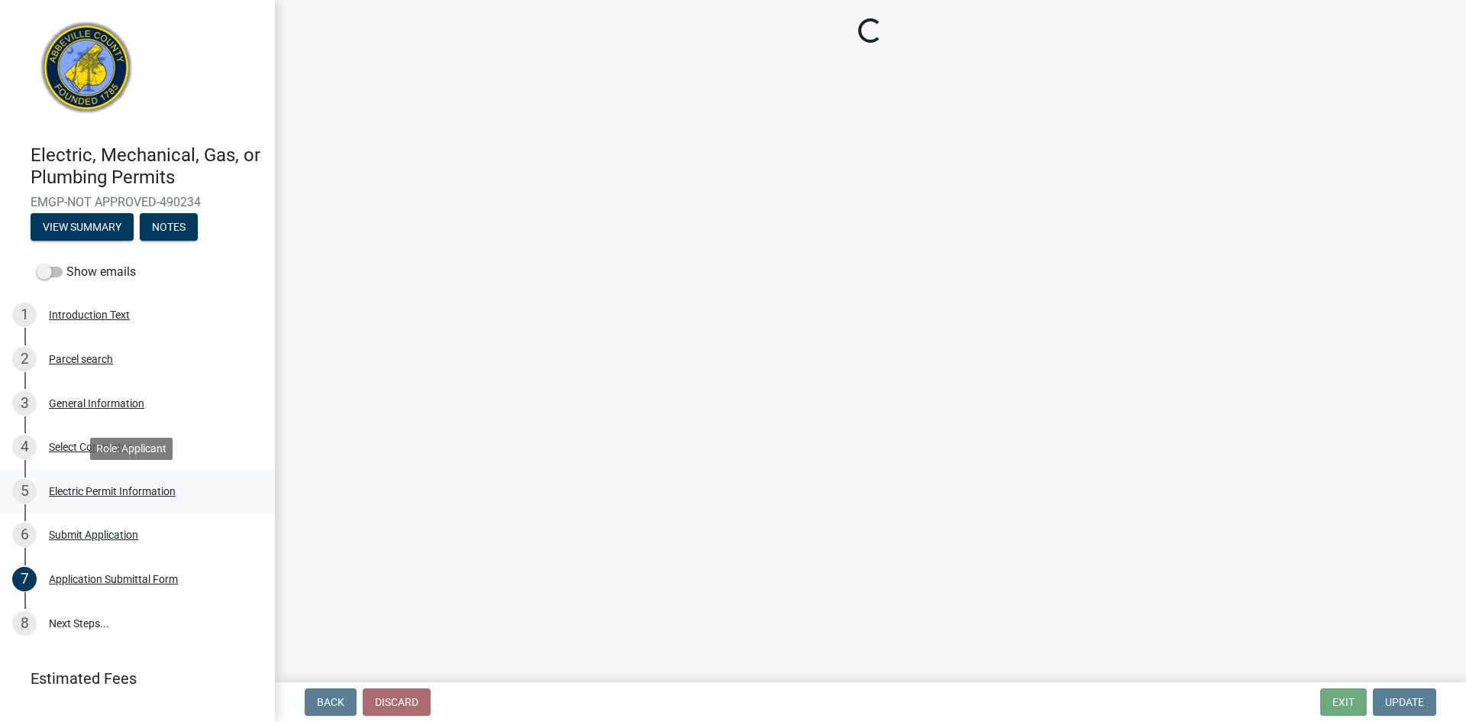
click at [81, 495] on div "Electric Permit Information" at bounding box center [112, 491] width 127 height 11
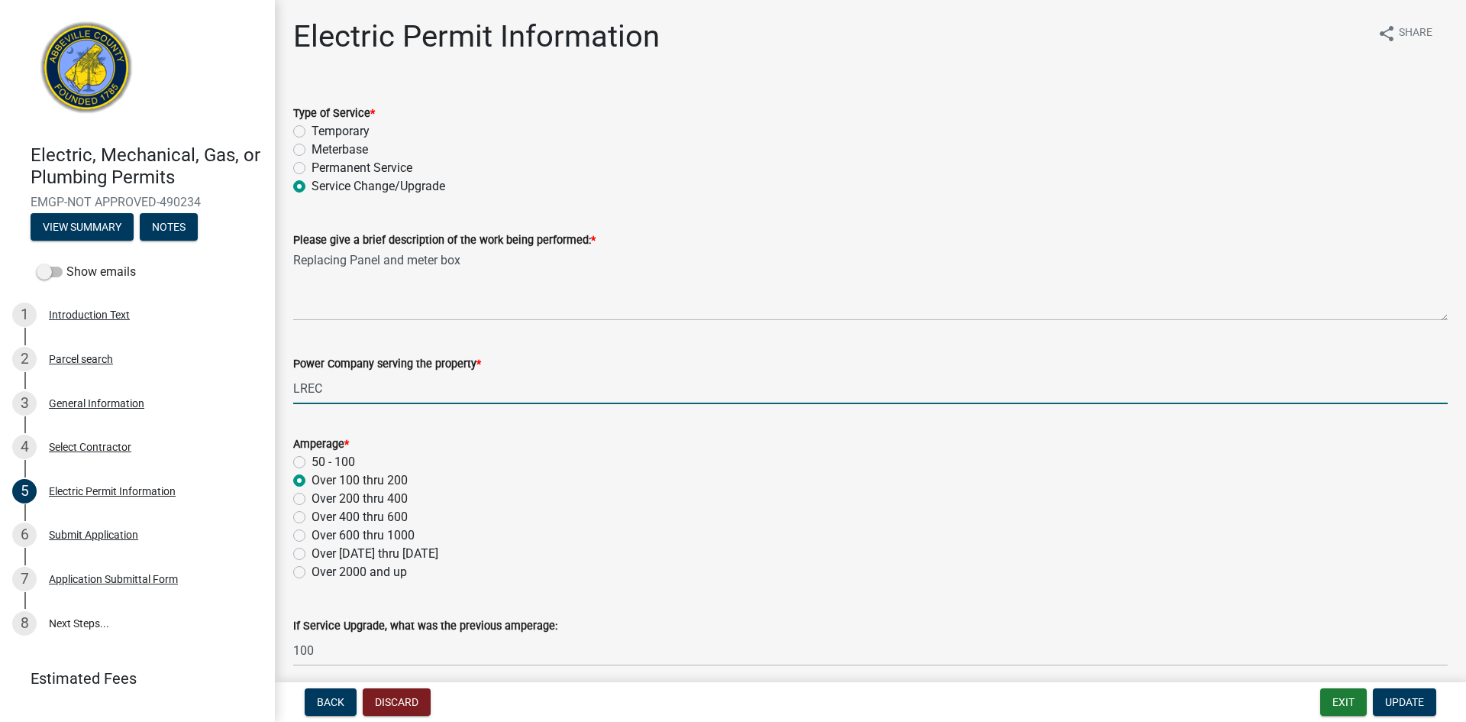
click at [339, 392] on input "LREC" at bounding box center [870, 388] width 1155 height 31
type input "L"
type input "Dominion Energy"
click at [1421, 713] on button "Update" at bounding box center [1404, 701] width 63 height 27
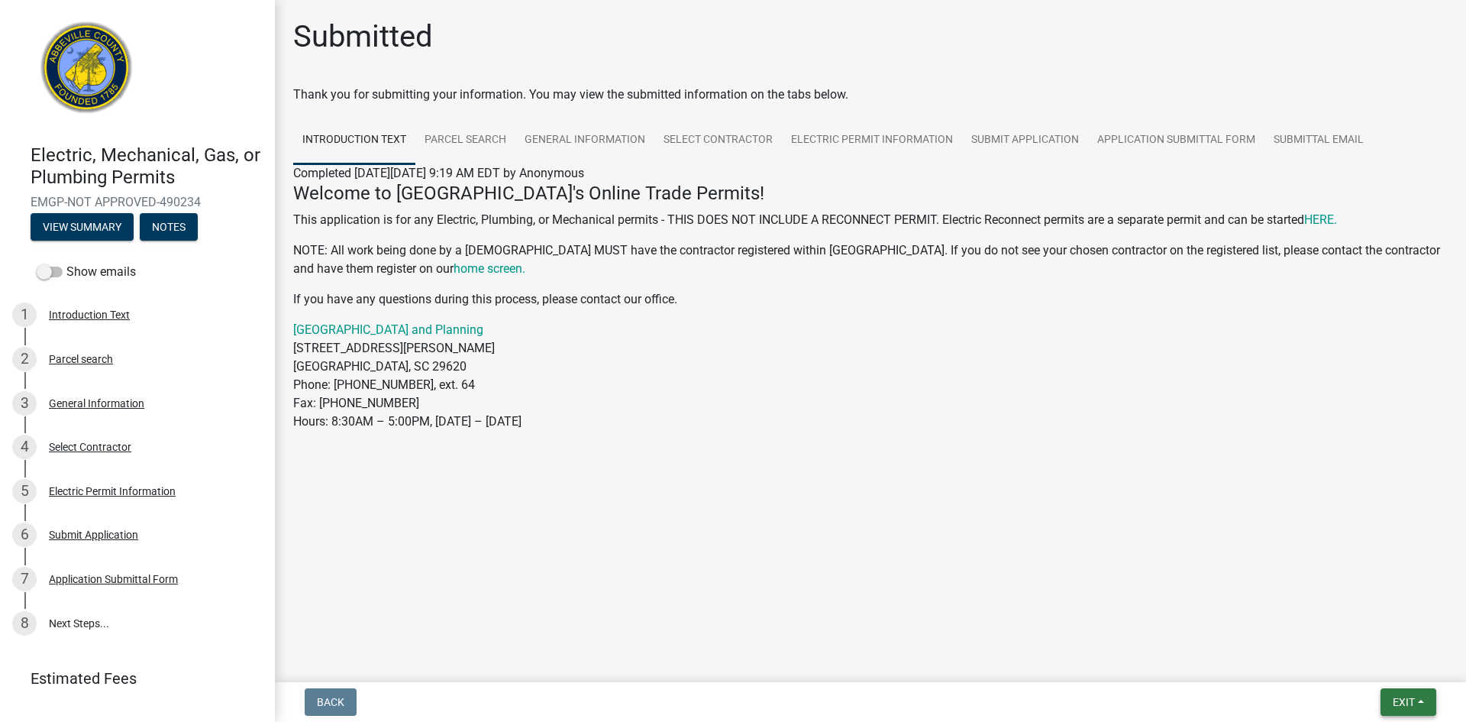
click at [1402, 704] on span "Exit" at bounding box center [1404, 702] width 22 height 12
click at [1359, 661] on button "Save & Exit" at bounding box center [1375, 662] width 122 height 37
